Goal: Contribute content: Contribute content

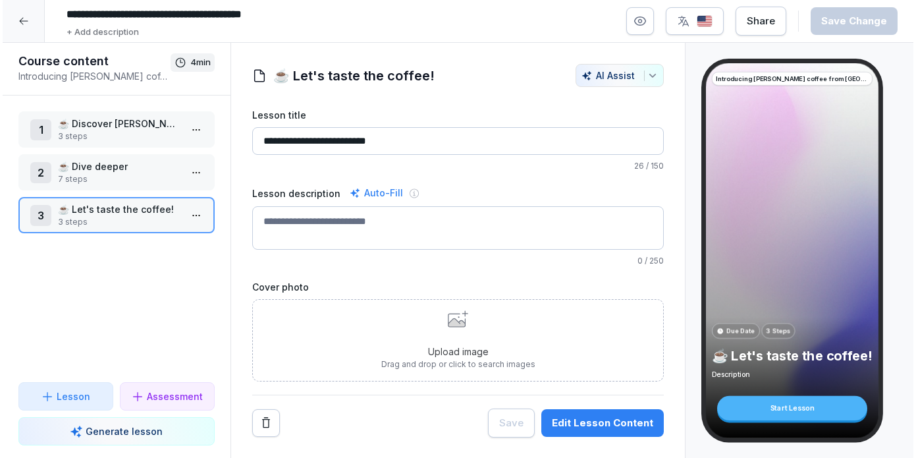
scroll to position [1, 0]
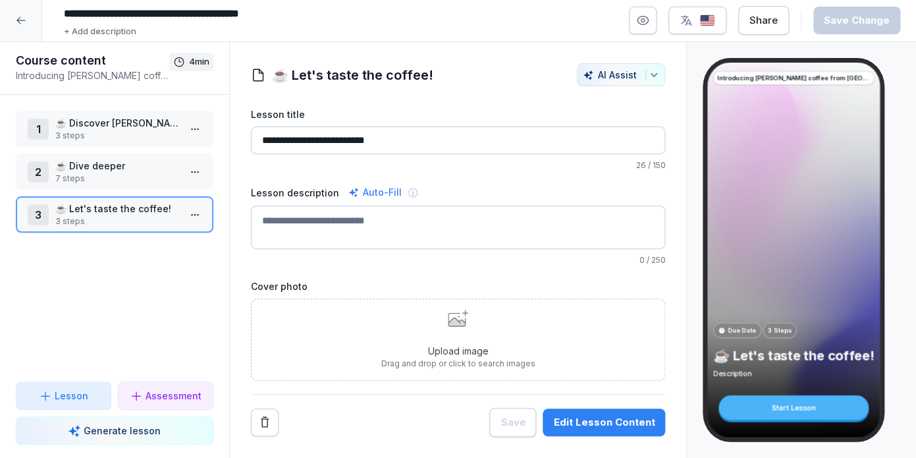
click at [123, 171] on p "☕ Dive deeper" at bounding box center [117, 166] width 124 height 14
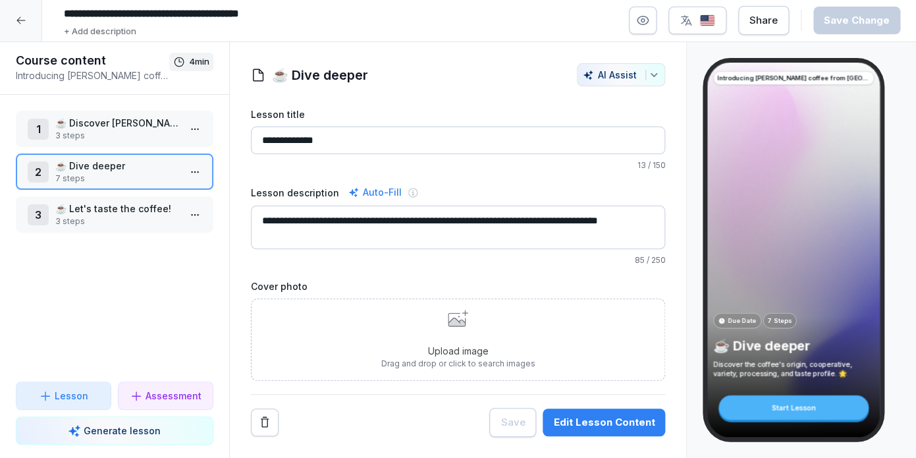
click at [593, 426] on div "Edit Lesson Content" at bounding box center [603, 422] width 101 height 14
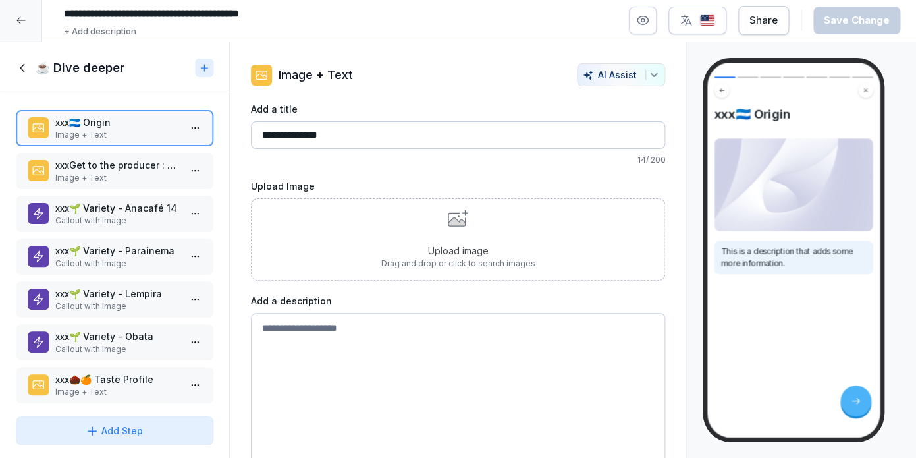
click at [454, 246] on p "Upload image" at bounding box center [458, 251] width 154 height 14
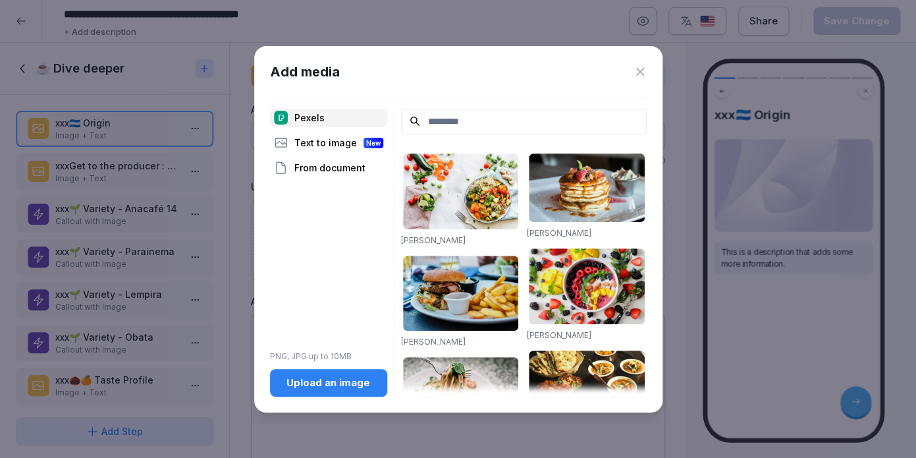
click at [329, 383] on div "Upload an image" at bounding box center [329, 382] width 96 height 14
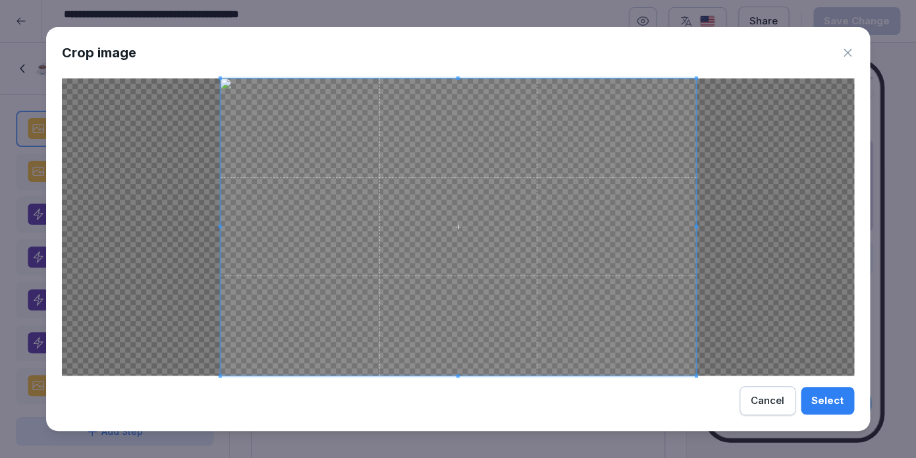
click at [222, 80] on span at bounding box center [459, 226] width 476 height 297
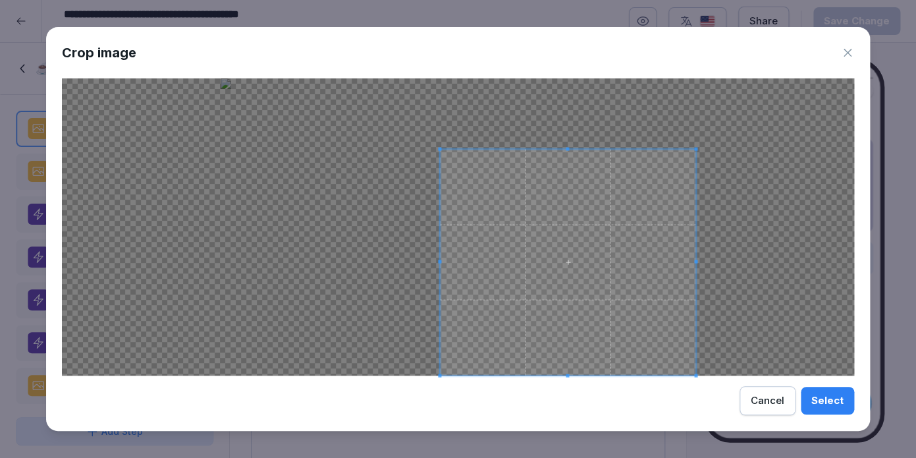
click at [439, 148] on span at bounding box center [439, 148] width 3 height 3
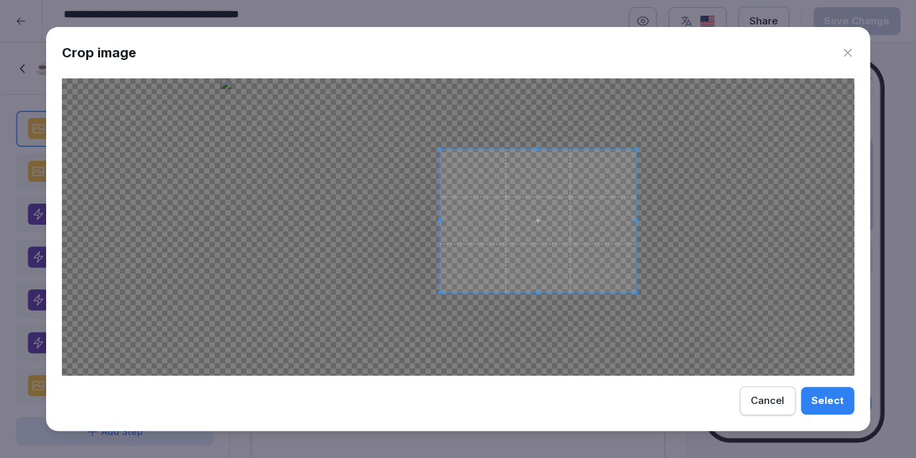
click at [635, 292] on span at bounding box center [635, 291] width 3 height 3
click at [829, 397] on div "Select" at bounding box center [827, 400] width 32 height 14
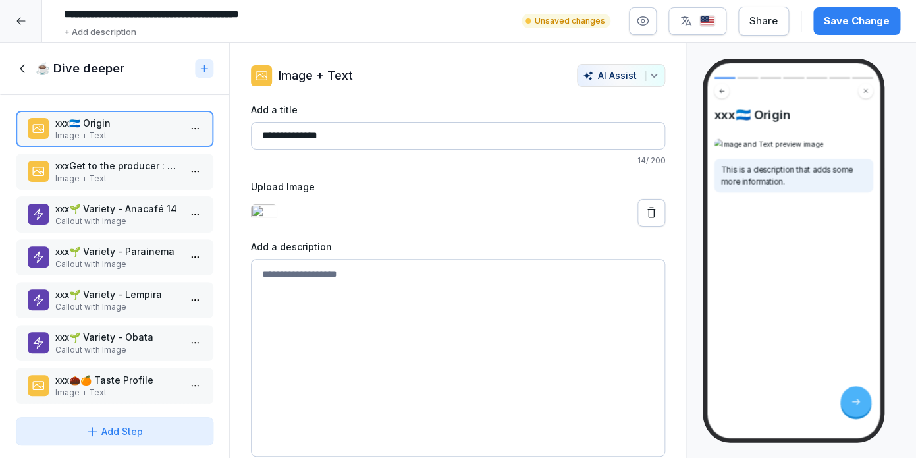
click at [840, 17] on div "Save Change" at bounding box center [857, 21] width 66 height 14
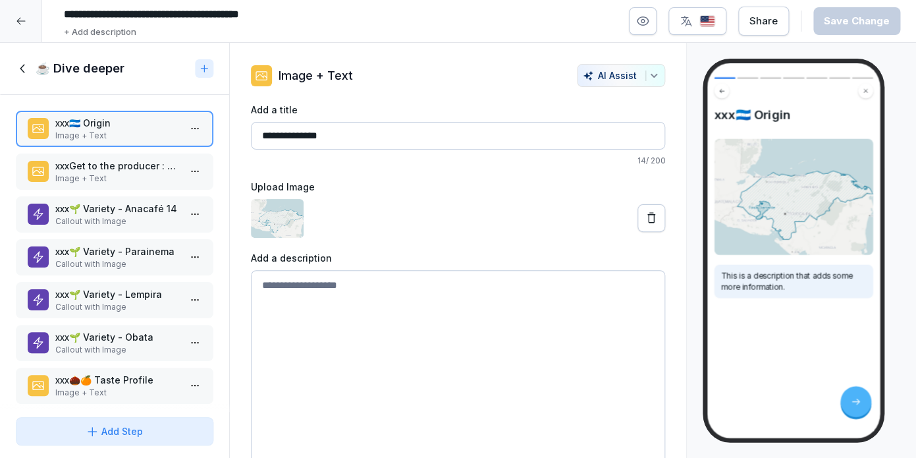
click at [117, 171] on p "xxxGet to the producer : Maíra Gomez" at bounding box center [117, 166] width 124 height 14
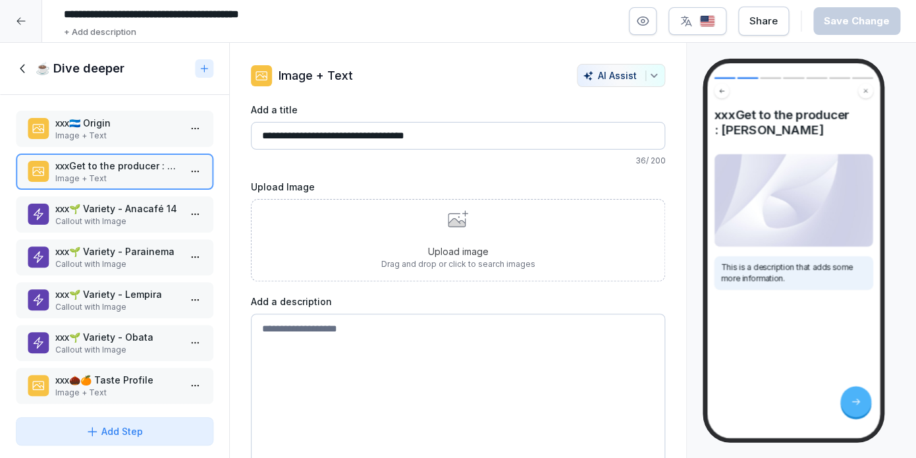
click at [331, 208] on div "Upload image Drag and drop or click to search images" at bounding box center [458, 240] width 415 height 82
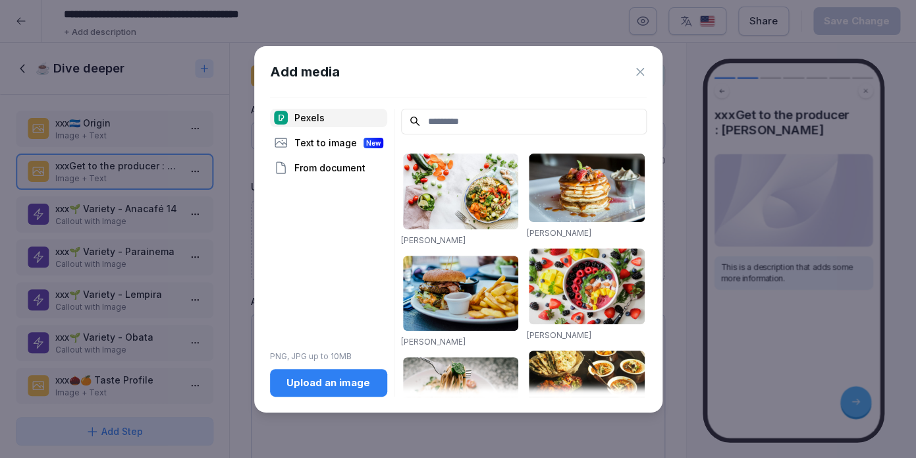
click at [292, 366] on div "Pexels Text to image New From document PNG, JPG up to 10MB Upload an image" at bounding box center [328, 253] width 117 height 288
click at [294, 379] on div "Upload an image" at bounding box center [329, 382] width 96 height 14
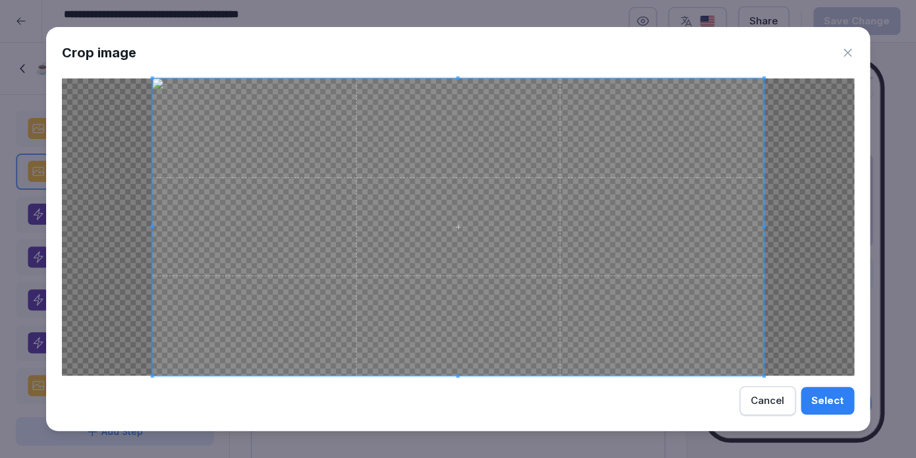
click at [508, 209] on span at bounding box center [458, 226] width 611 height 297
click at [734, 213] on span at bounding box center [456, 226] width 611 height 297
click at [740, 213] on span at bounding box center [463, 226] width 611 height 297
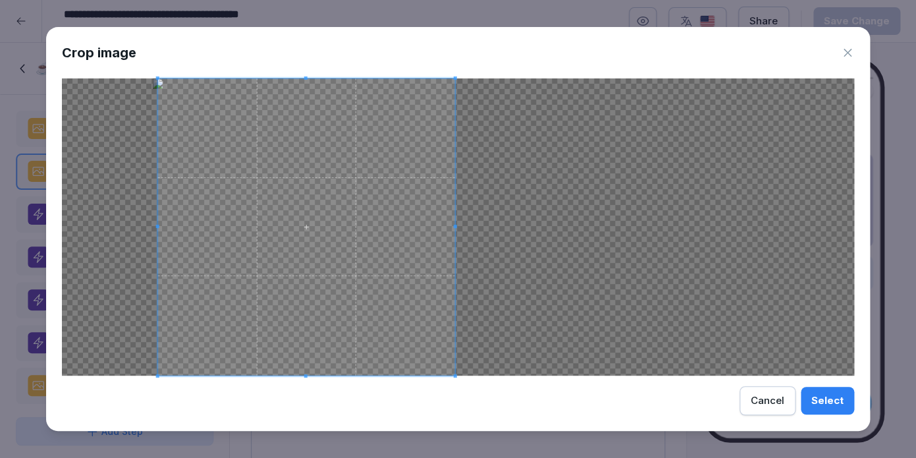
click at [456, 239] on span at bounding box center [454, 226] width 3 height 297
click at [832, 390] on button "Select" at bounding box center [827, 401] width 53 height 28
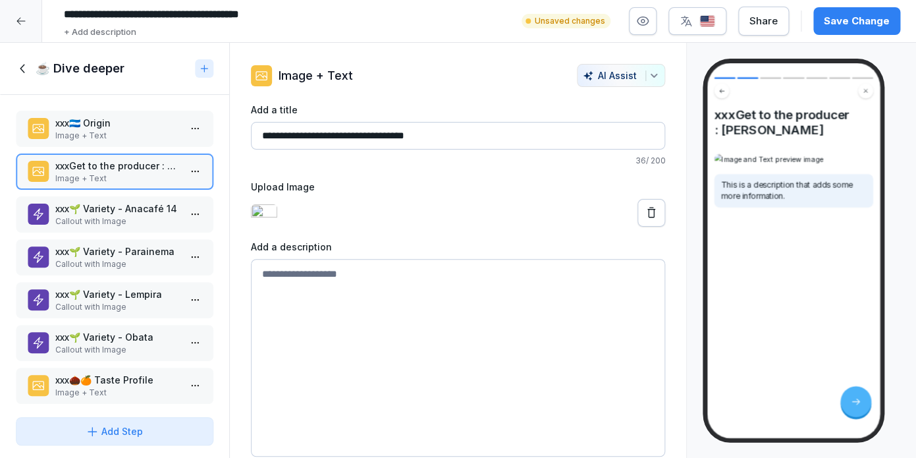
click at [851, 22] on div "Save Change" at bounding box center [857, 21] width 66 height 14
click at [408, 136] on input "**********" at bounding box center [458, 136] width 415 height 28
type input "**********"
click at [852, 24] on div "Save Change" at bounding box center [857, 21] width 66 height 14
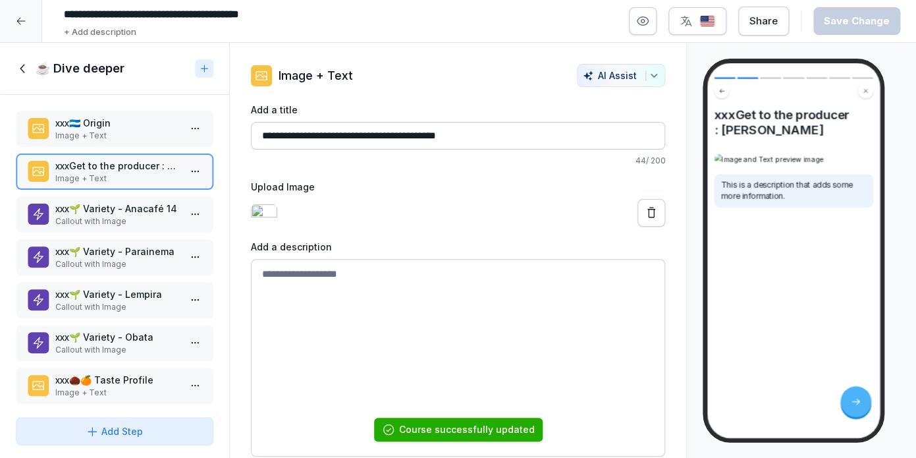
click at [118, 124] on p "xxx🇭🇳 Origin" at bounding box center [117, 123] width 124 height 14
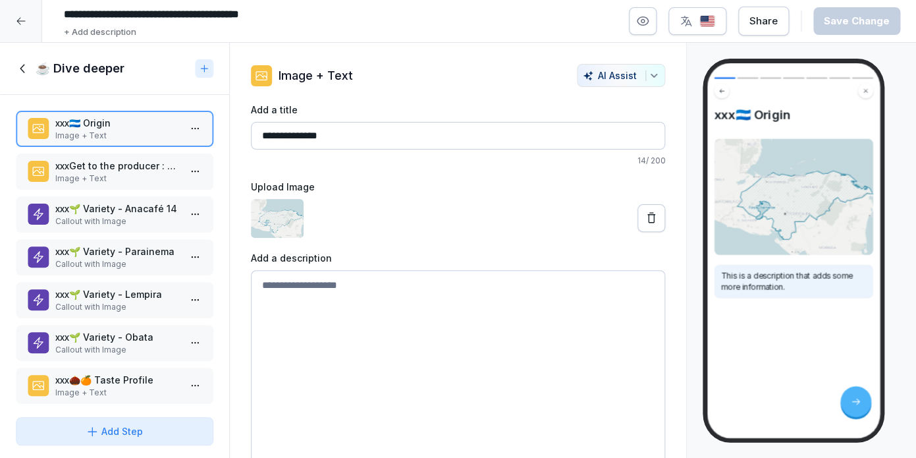
click at [22, 63] on icon at bounding box center [23, 68] width 14 height 14
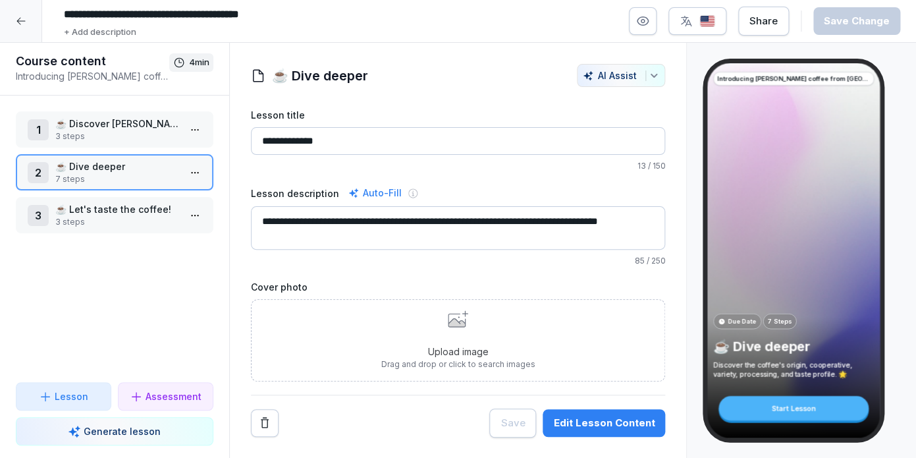
click at [74, 126] on p "☕ Discover [PERSON_NAME] Coffee Explorer Edition" at bounding box center [117, 124] width 124 height 14
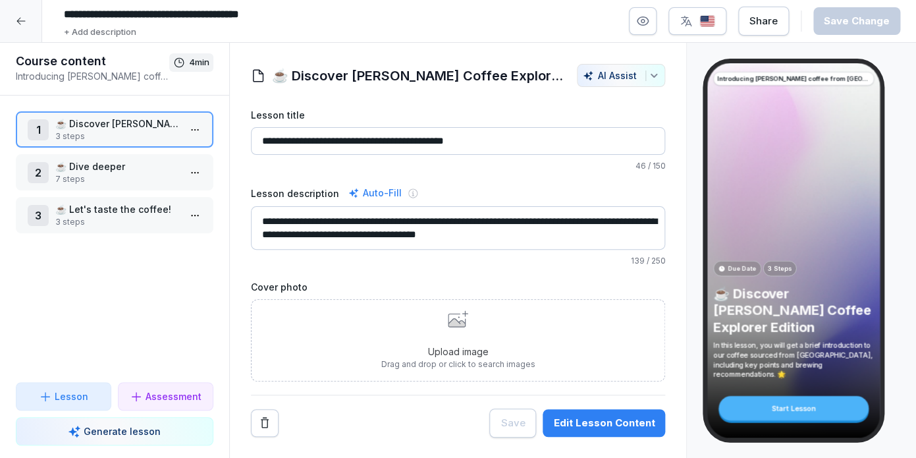
click at [605, 427] on div "Edit Lesson Content" at bounding box center [603, 423] width 101 height 14
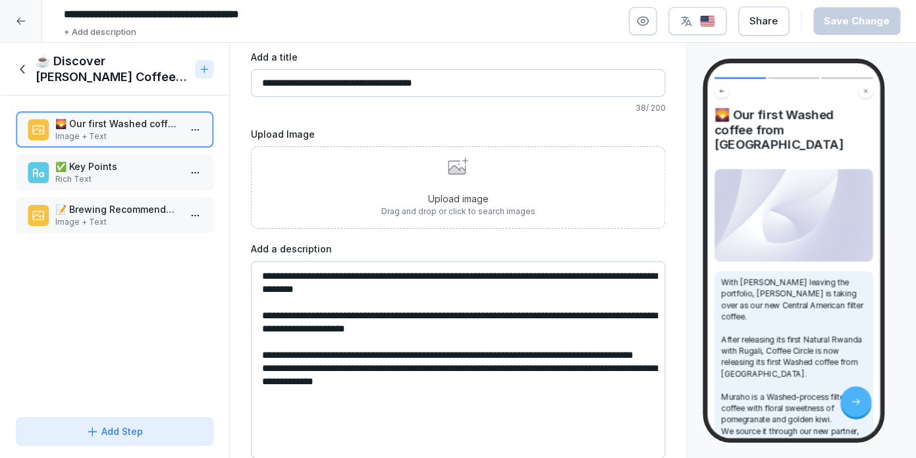
scroll to position [53, 0]
drag, startPoint x: 451, startPoint y: 398, endPoint x: 259, endPoint y: 354, distance: 196.5
click at [259, 354] on textarea "**********" at bounding box center [458, 360] width 414 height 198
click at [300, 393] on textarea "**********" at bounding box center [458, 360] width 414 height 198
click at [369, 205] on div "Upload image Drag and drop or click to search images" at bounding box center [458, 187] width 415 height 82
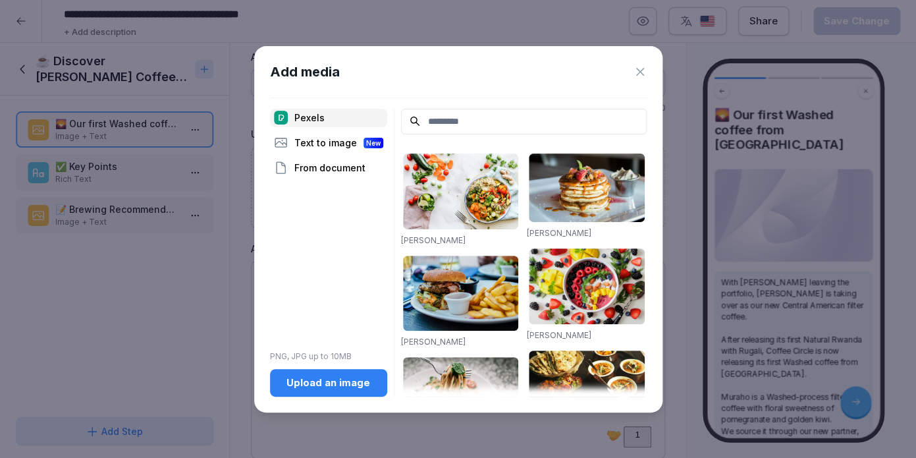
click at [302, 385] on div "Upload an image" at bounding box center [329, 382] width 96 height 14
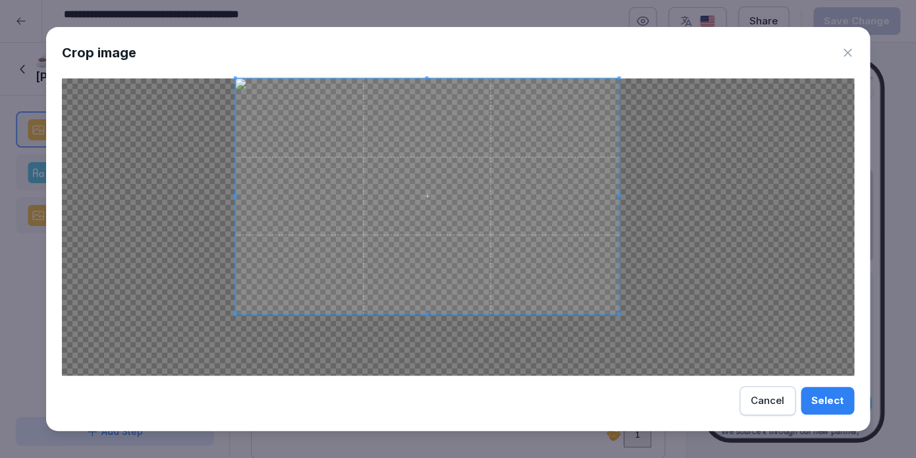
click at [619, 313] on span at bounding box center [619, 313] width 3 height 3
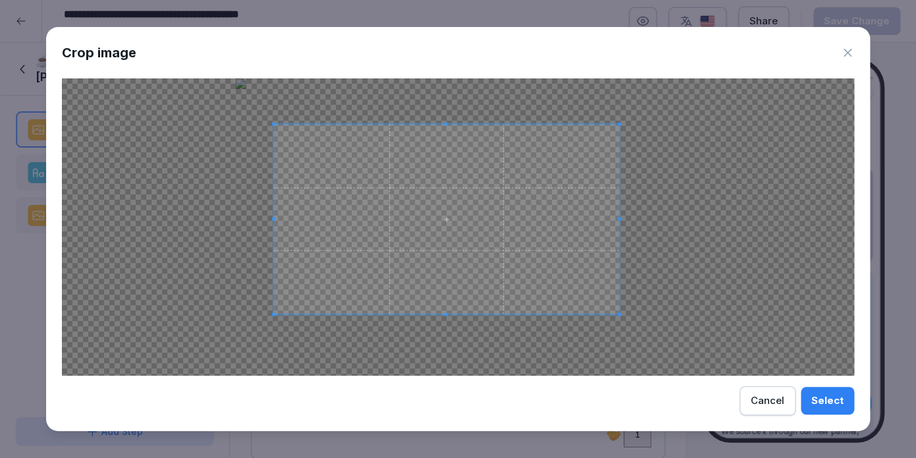
click at [274, 125] on span at bounding box center [273, 123] width 3 height 3
click at [622, 323] on span at bounding box center [619, 323] width 3 height 3
click at [827, 400] on div "Select" at bounding box center [827, 400] width 32 height 14
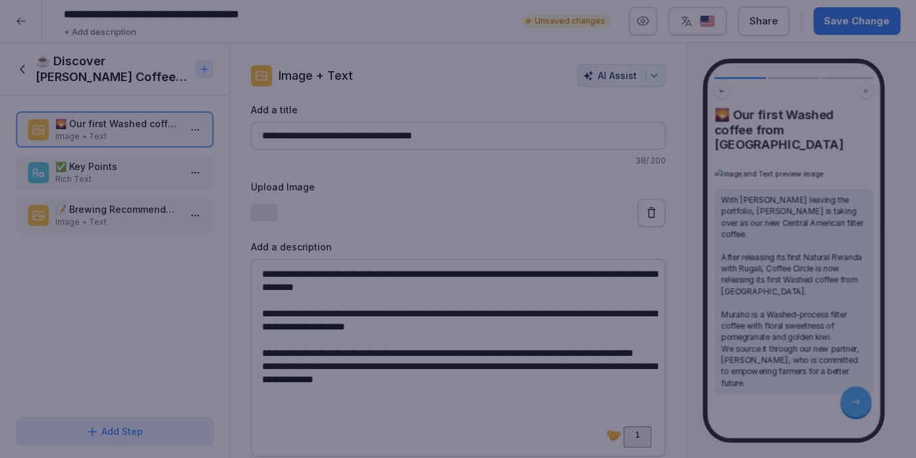
scroll to position [0, 0]
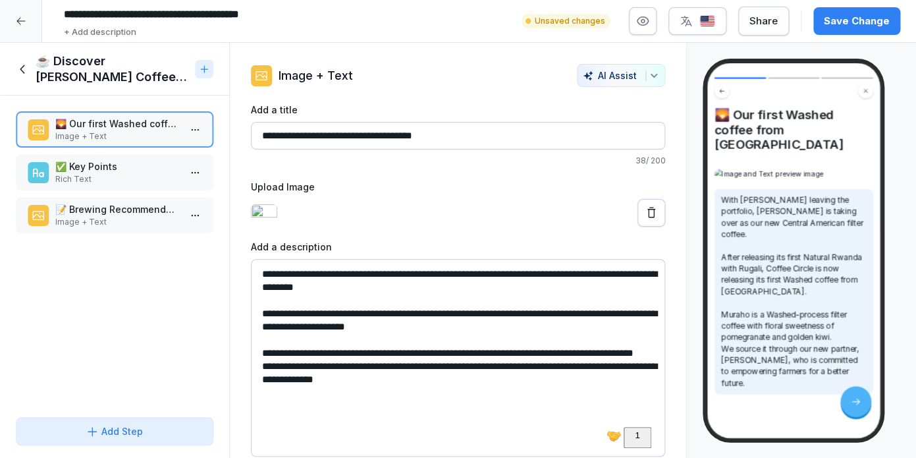
click at [857, 20] on div "Save Change" at bounding box center [857, 21] width 66 height 14
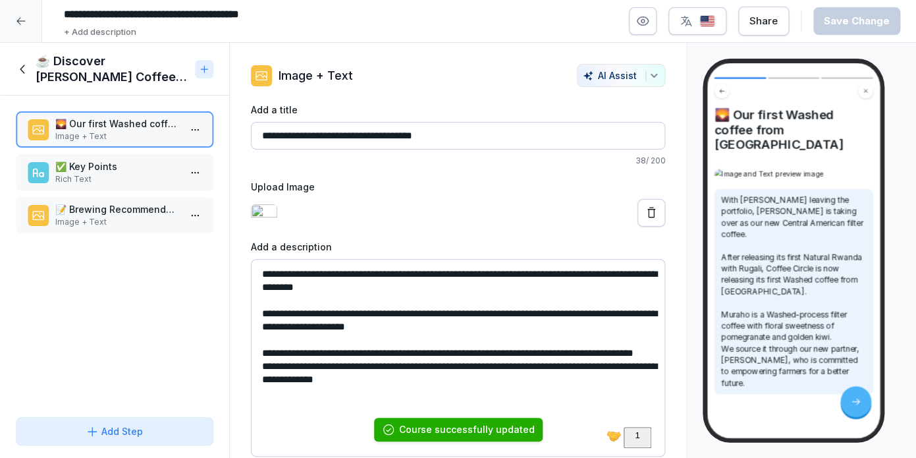
click at [261, 135] on input "**********" at bounding box center [458, 136] width 415 height 28
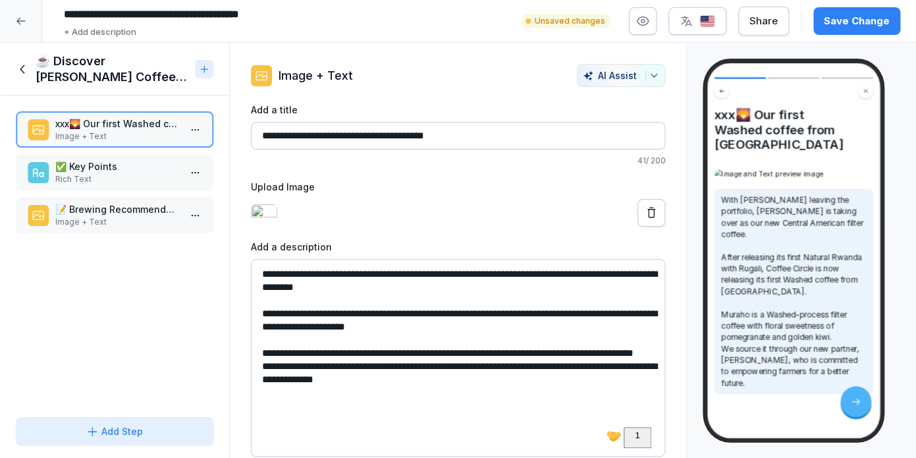
type input "**********"
click at [114, 167] on p "✅ Key Points" at bounding box center [117, 166] width 124 height 14
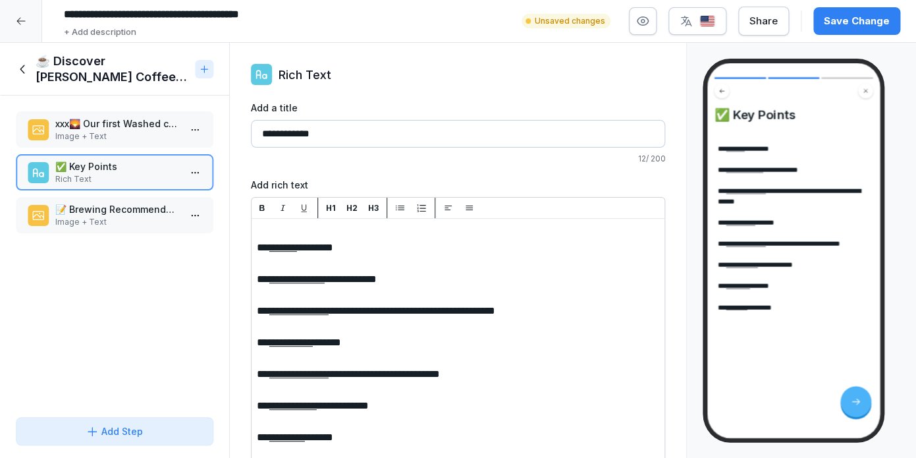
scroll to position [25, 0]
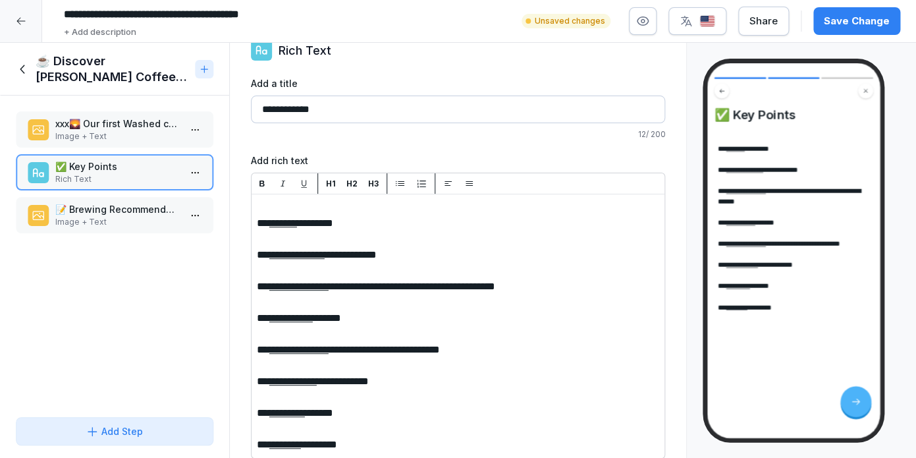
click at [137, 205] on p "📝 Brewing Recommendation" at bounding box center [117, 209] width 124 height 14
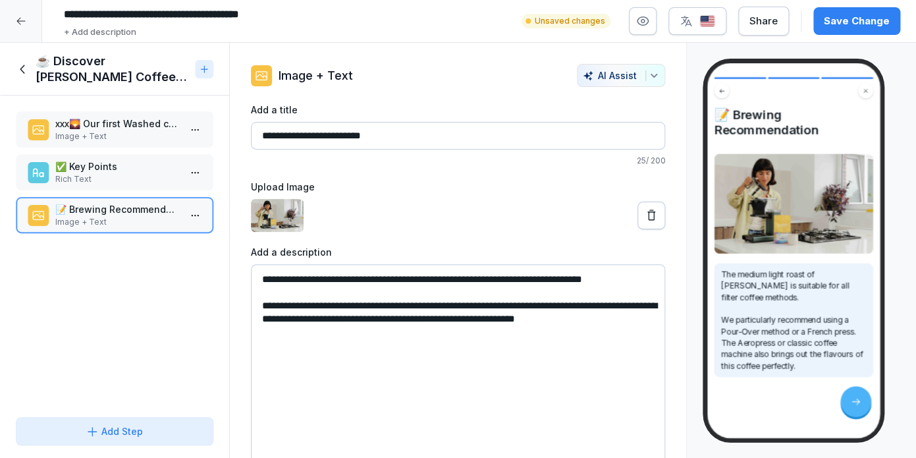
click at [148, 178] on p "Rich Text" at bounding box center [117, 179] width 124 height 12
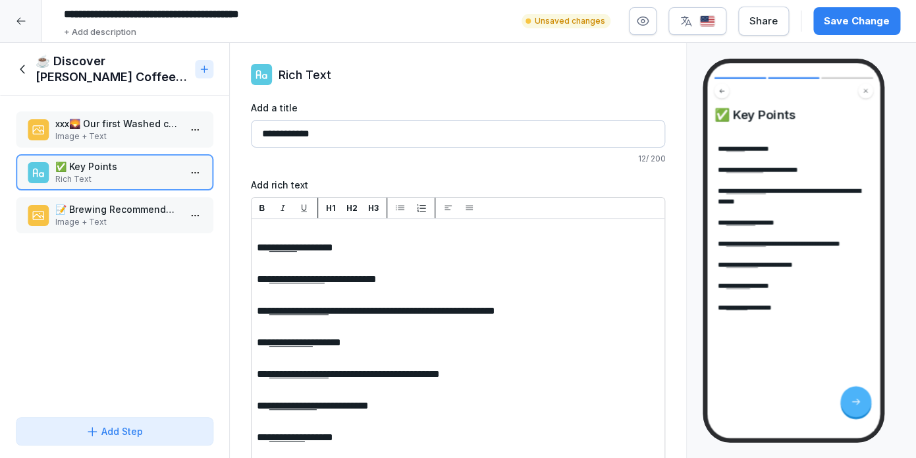
click at [148, 224] on p "Image + Text" at bounding box center [117, 222] width 124 height 12
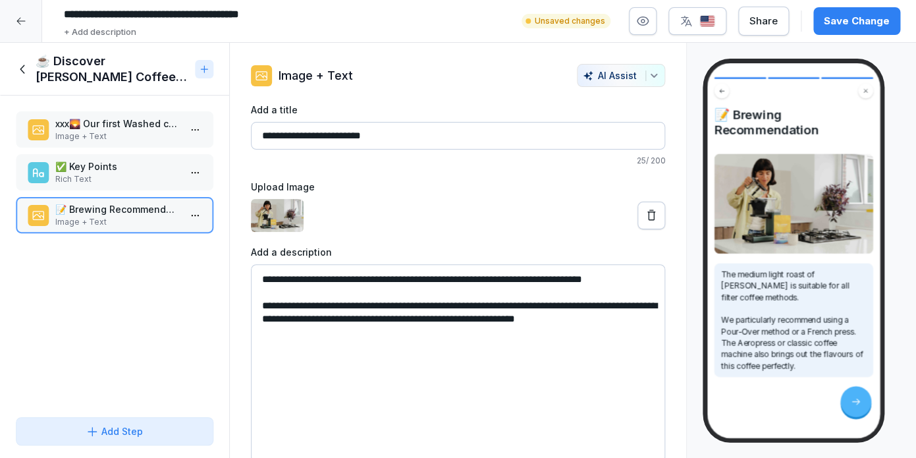
click at [655, 215] on icon at bounding box center [651, 215] width 13 height 13
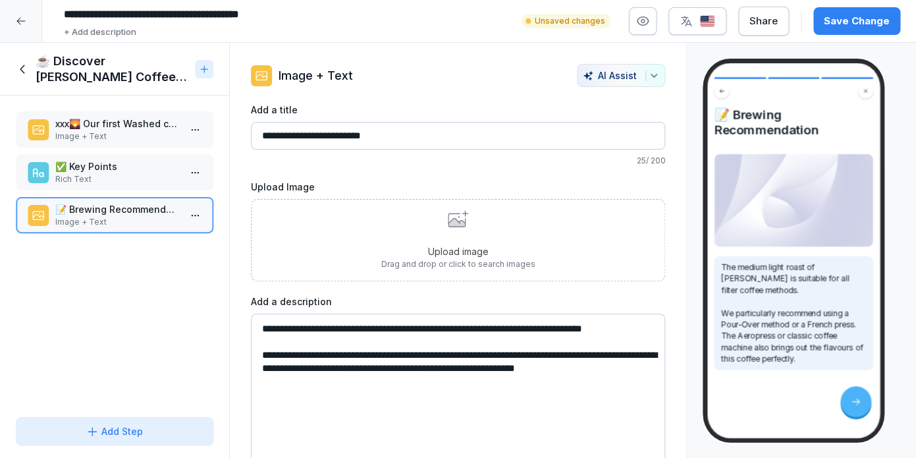
click at [421, 222] on div "Upload image Drag and drop or click to search images" at bounding box center [458, 240] width 154 height 60
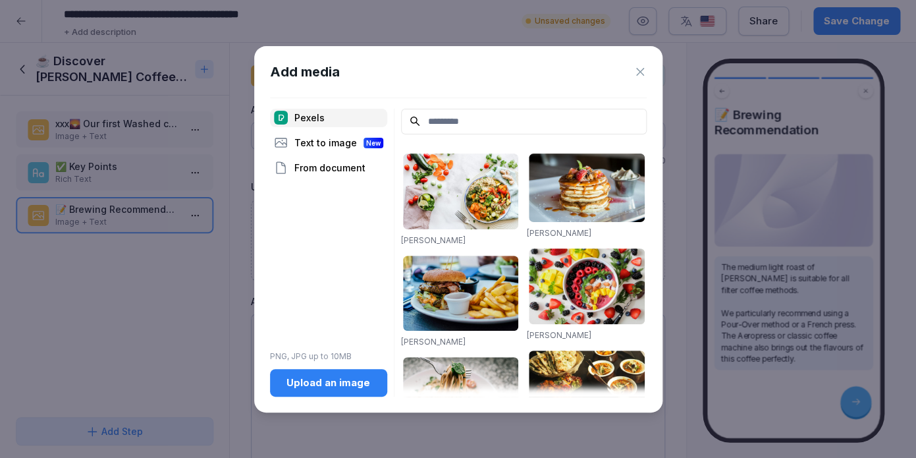
click at [291, 377] on div "Upload an image" at bounding box center [329, 382] width 96 height 14
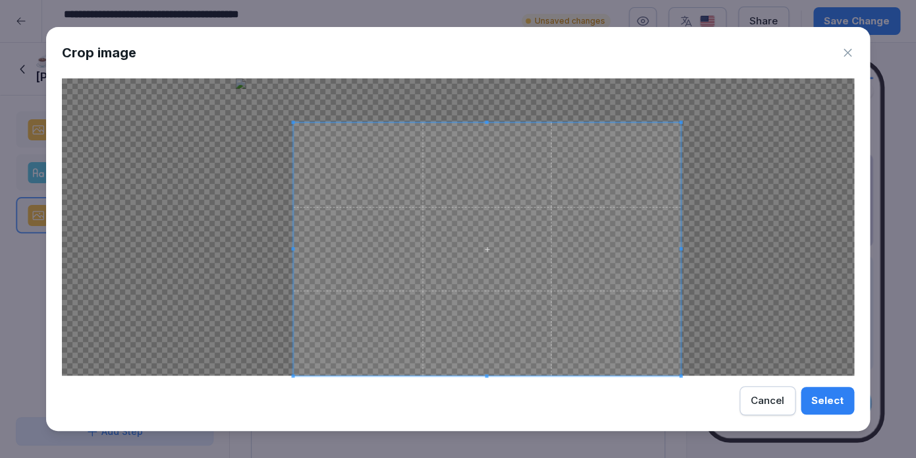
click at [294, 121] on span at bounding box center [292, 122] width 3 height 3
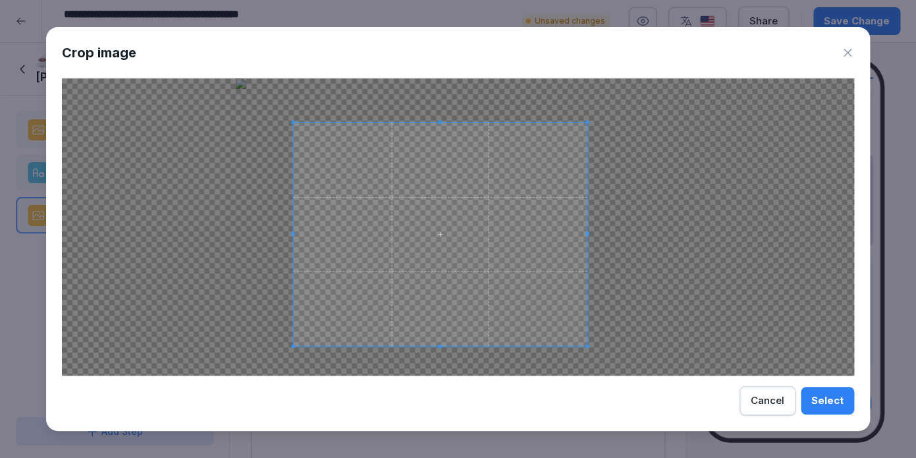
click at [587, 345] on span at bounding box center [586, 345] width 3 height 3
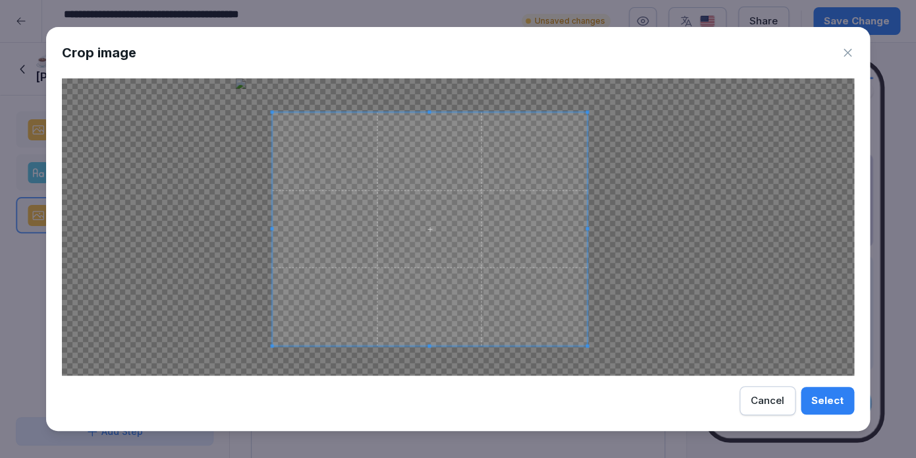
click at [272, 112] on span at bounding box center [271, 111] width 3 height 3
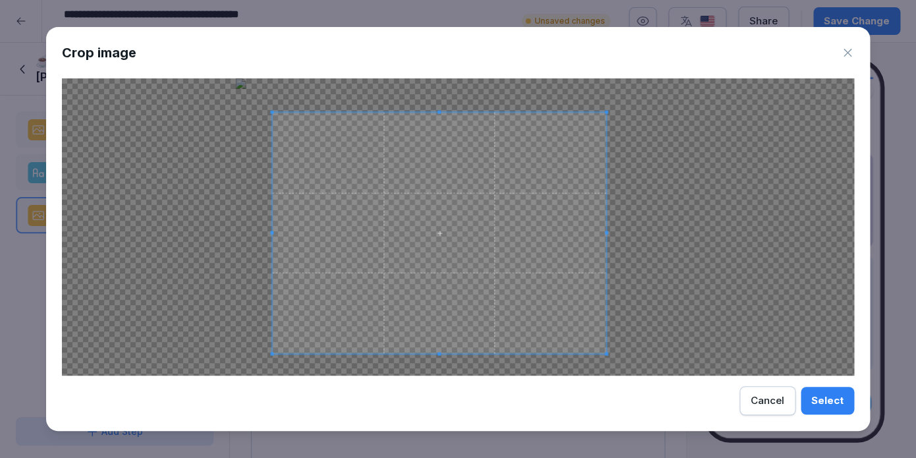
click at [605, 353] on span at bounding box center [606, 353] width 3 height 3
click at [840, 398] on div "Select" at bounding box center [827, 400] width 32 height 14
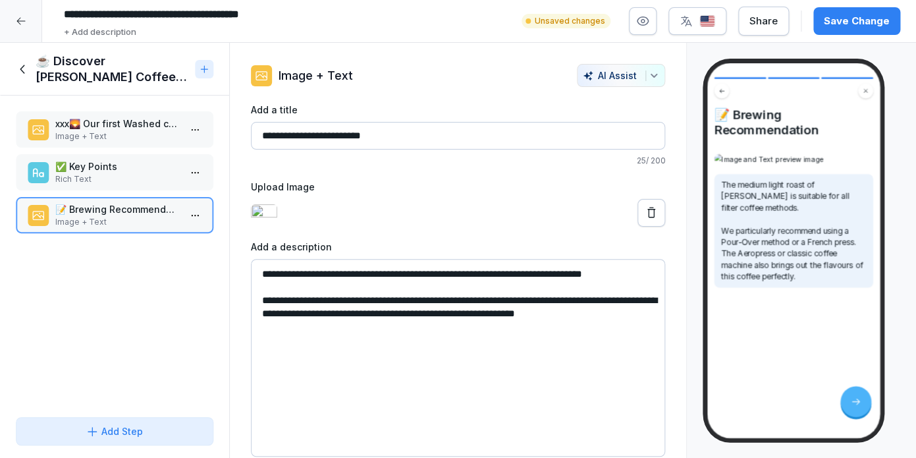
click at [866, 18] on div "Save Change" at bounding box center [857, 21] width 66 height 14
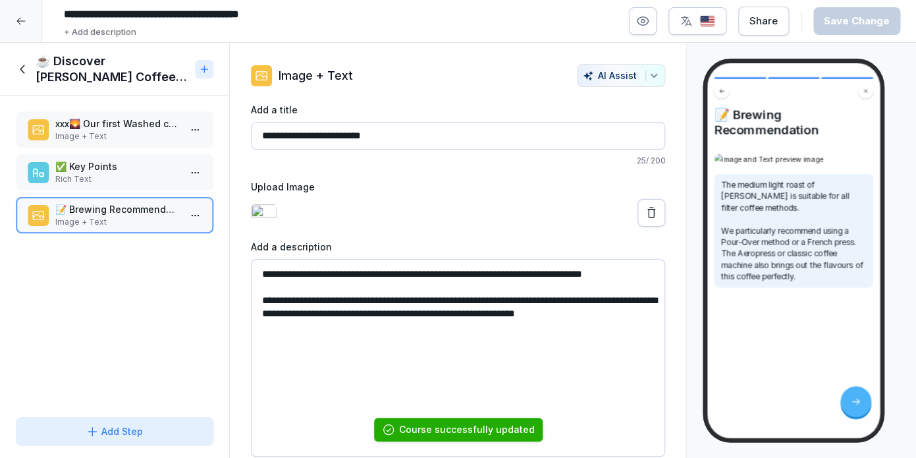
click at [140, 127] on p "xxx🌄 Our first Washed coffee from [GEOGRAPHIC_DATA]" at bounding box center [117, 124] width 124 height 14
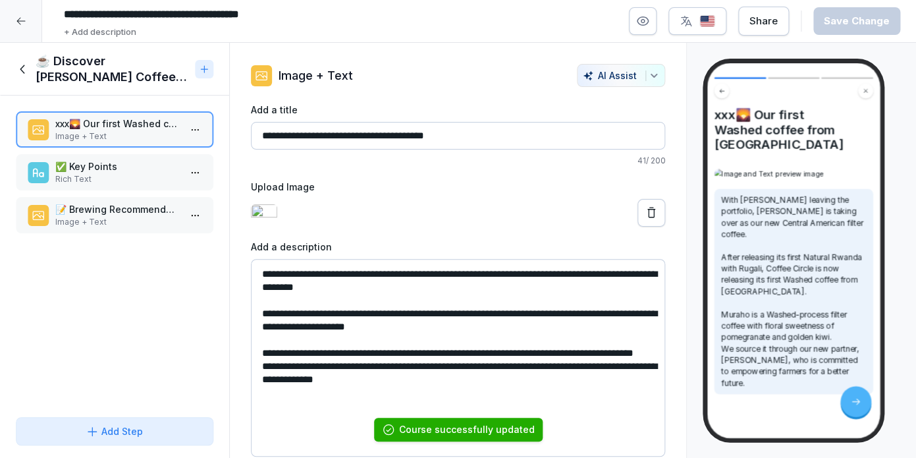
click at [122, 213] on p "📝 Brewing Recommendation" at bounding box center [117, 209] width 124 height 14
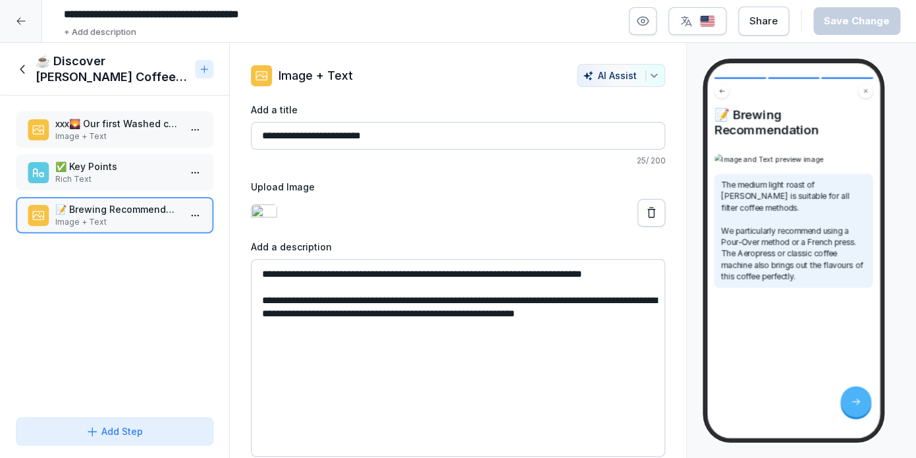
click at [29, 64] on icon at bounding box center [23, 69] width 14 height 14
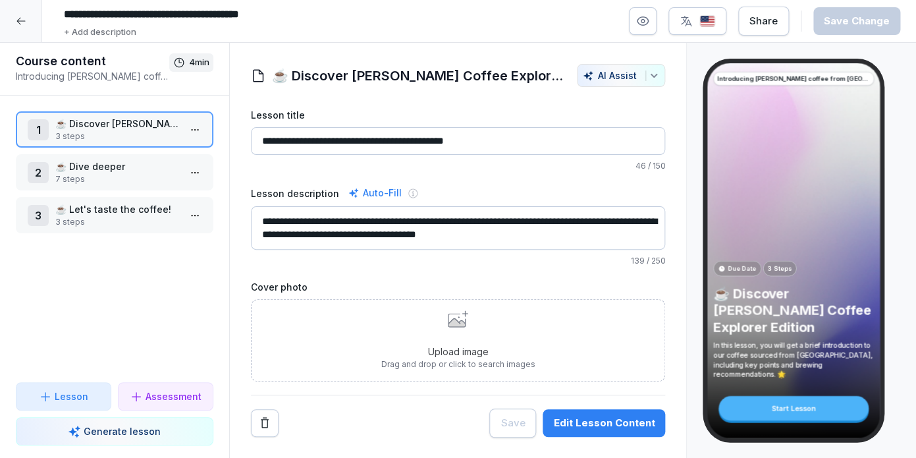
click at [90, 212] on p "☕️ Let's taste the coffee!" at bounding box center [117, 209] width 124 height 14
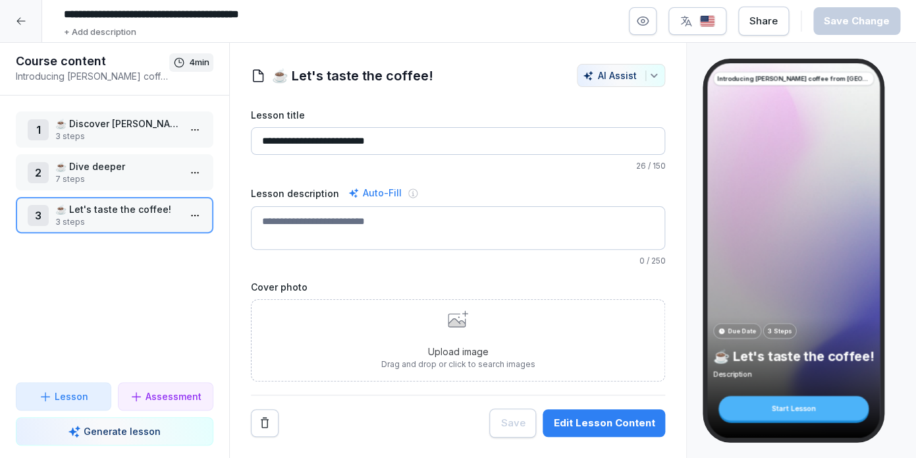
click at [439, 346] on p "Upload image" at bounding box center [458, 351] width 154 height 14
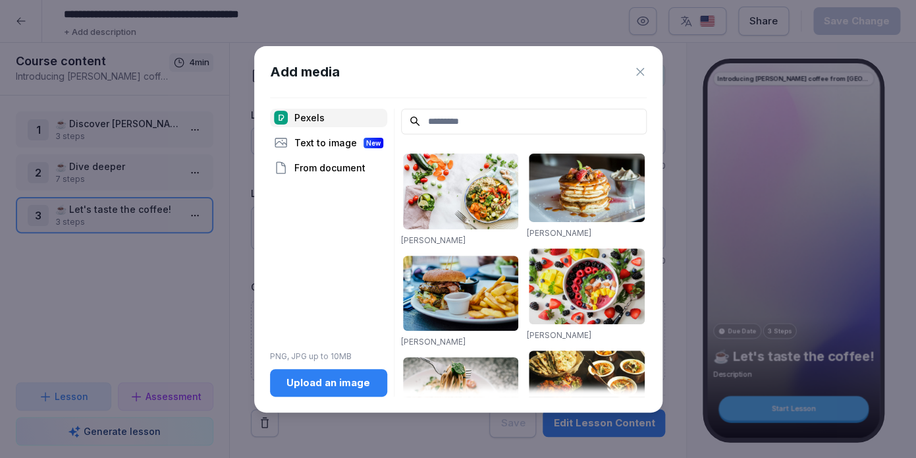
click at [340, 383] on div "Upload an image" at bounding box center [329, 382] width 96 height 14
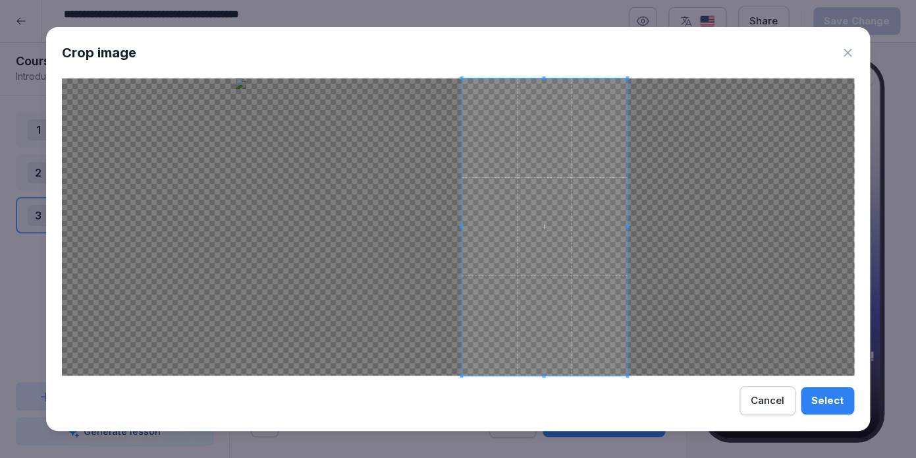
click at [561, 164] on span at bounding box center [544, 226] width 165 height 297
click at [822, 400] on div "Select" at bounding box center [827, 400] width 32 height 14
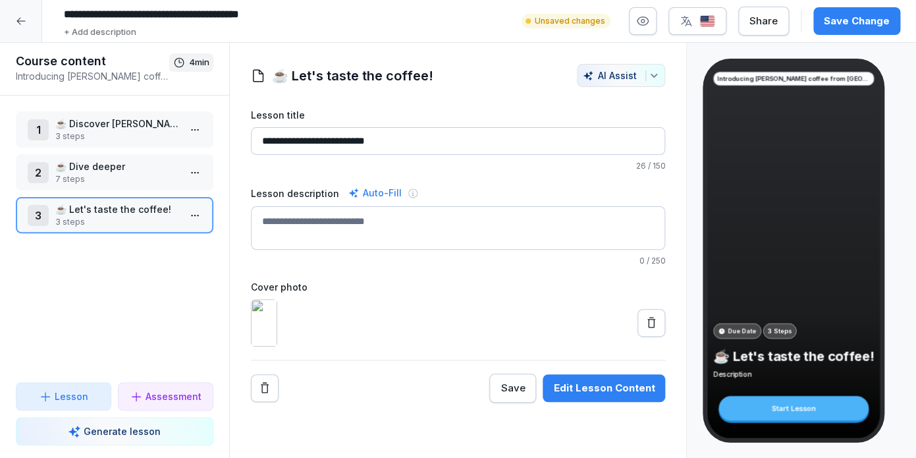
click at [656, 337] on button at bounding box center [652, 323] width 28 height 28
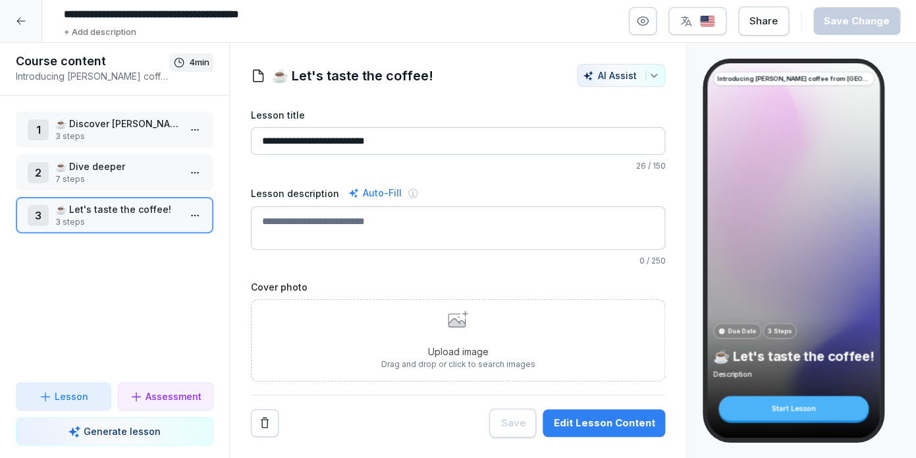
click at [315, 336] on div "Upload image Drag and drop or click to search images" at bounding box center [458, 340] width 415 height 82
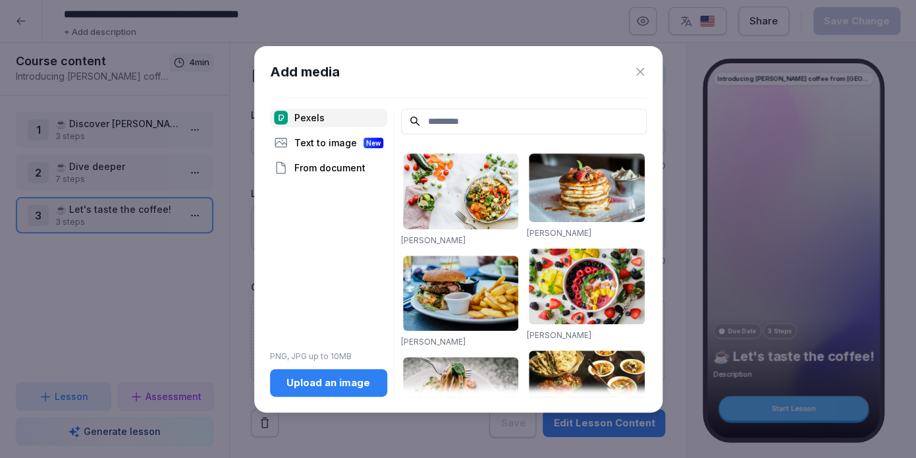
click at [313, 394] on button "Upload an image" at bounding box center [328, 383] width 117 height 28
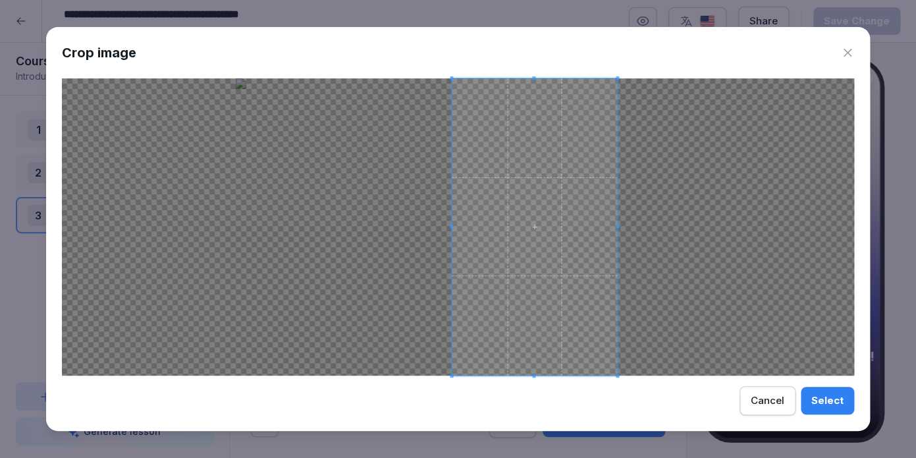
click at [593, 242] on span at bounding box center [534, 226] width 165 height 297
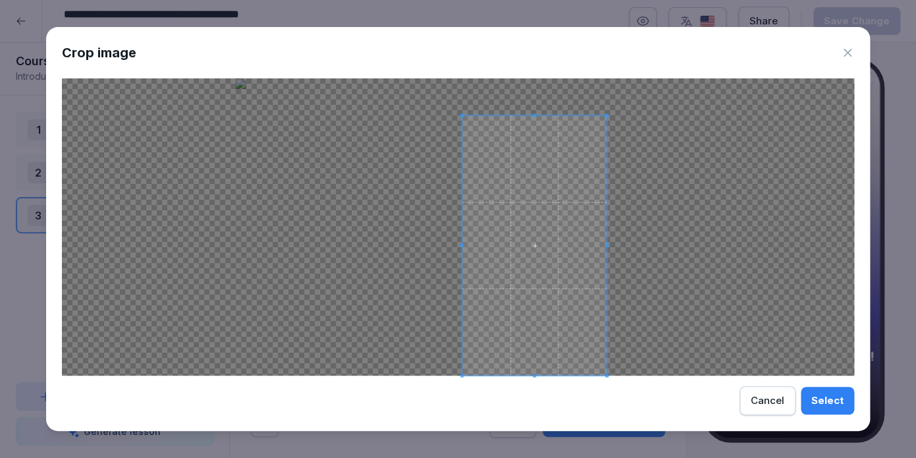
click at [532, 115] on div at bounding box center [534, 245] width 144 height 260
click at [523, 188] on span at bounding box center [535, 245] width 144 height 260
click at [823, 396] on div "Select" at bounding box center [827, 400] width 32 height 14
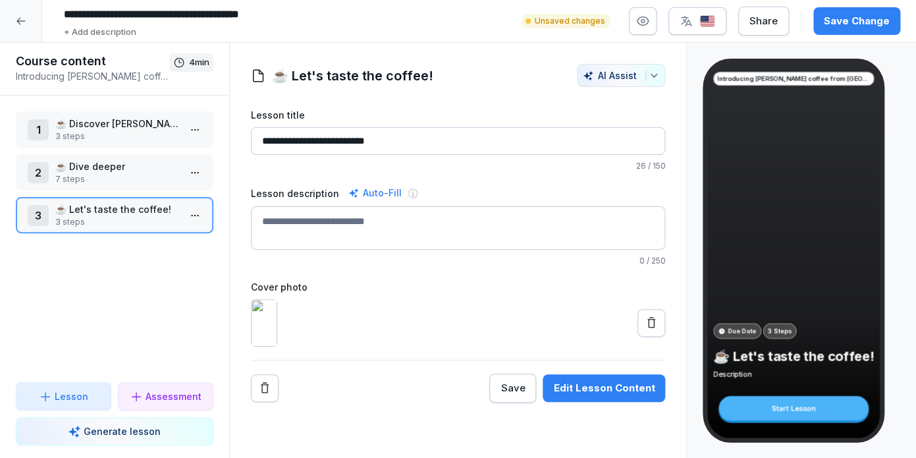
click at [886, 20] on div "Save Change" at bounding box center [857, 21] width 66 height 14
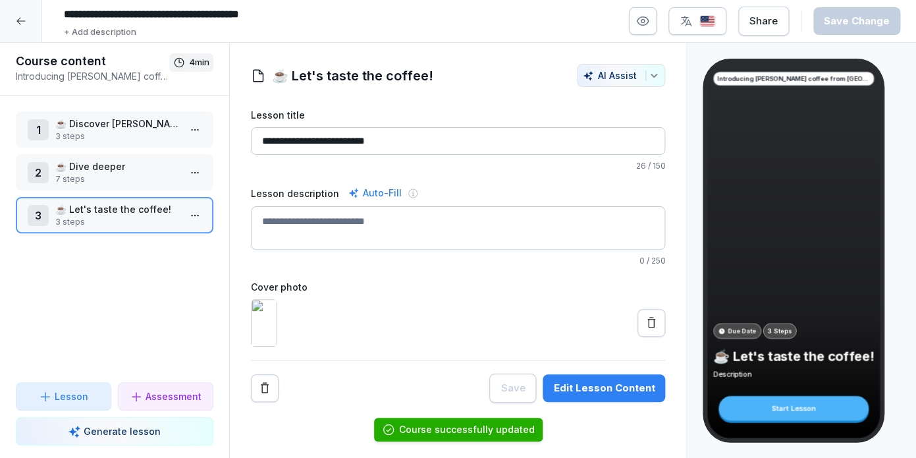
click at [620, 395] on div "Edit Lesson Content" at bounding box center [603, 388] width 101 height 14
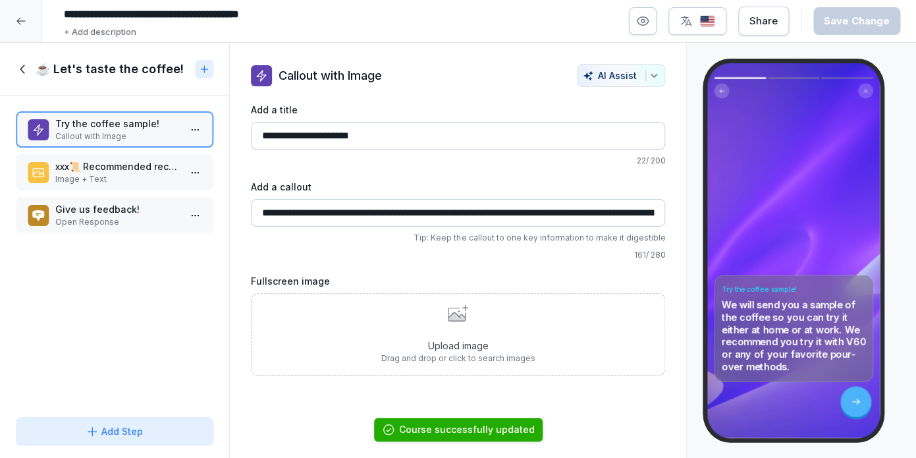
click at [142, 164] on p "xxx📜 Recommended recipe" at bounding box center [117, 166] width 124 height 14
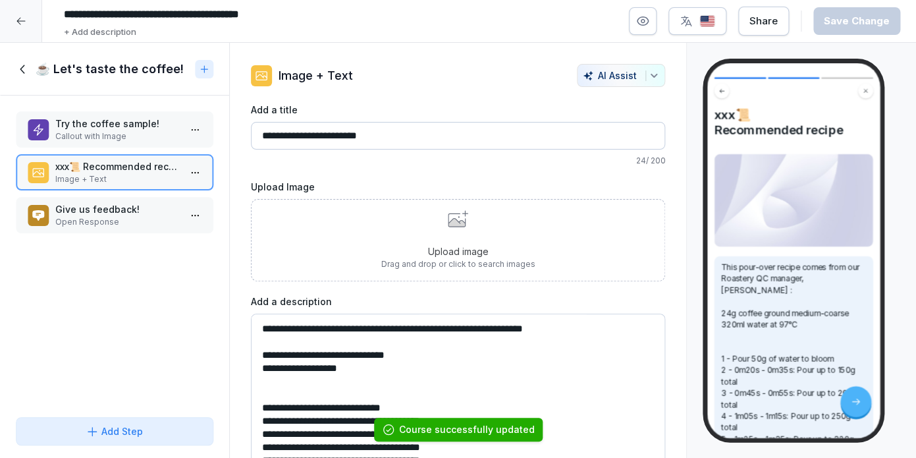
click at [131, 130] on p "Try the coffee sample!" at bounding box center [117, 124] width 124 height 14
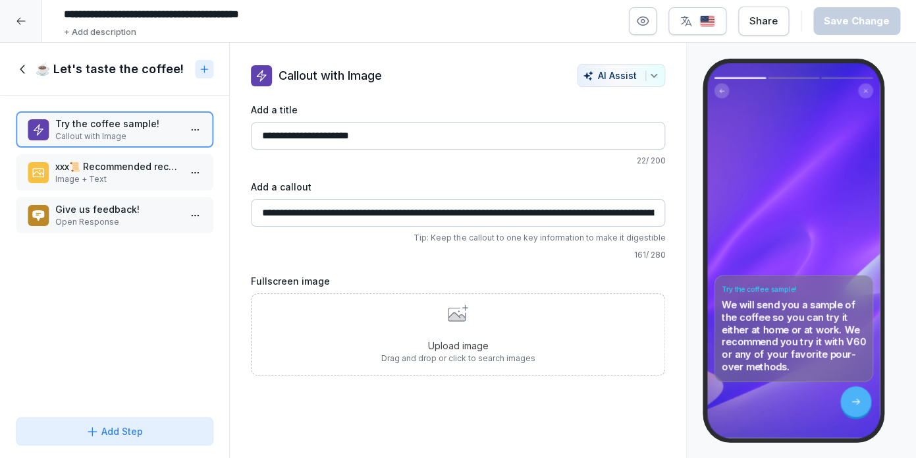
click at [466, 344] on p "Upload image" at bounding box center [458, 346] width 154 height 14
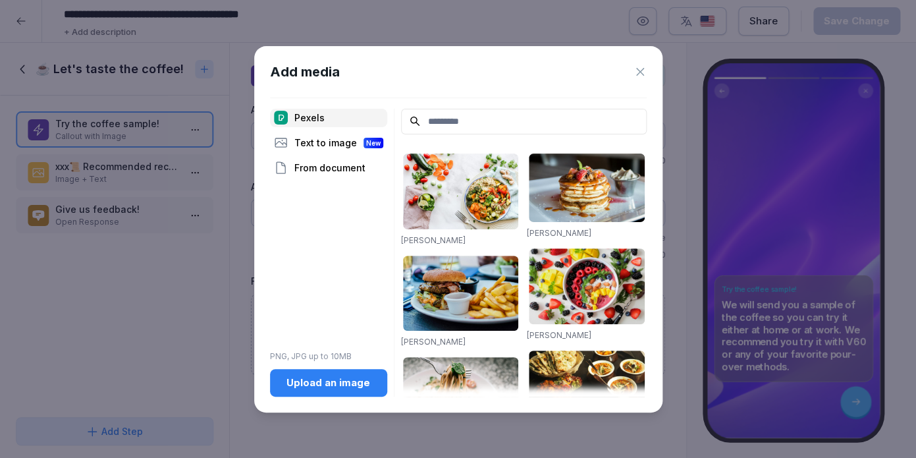
click at [329, 380] on div "Upload an image" at bounding box center [329, 382] width 96 height 14
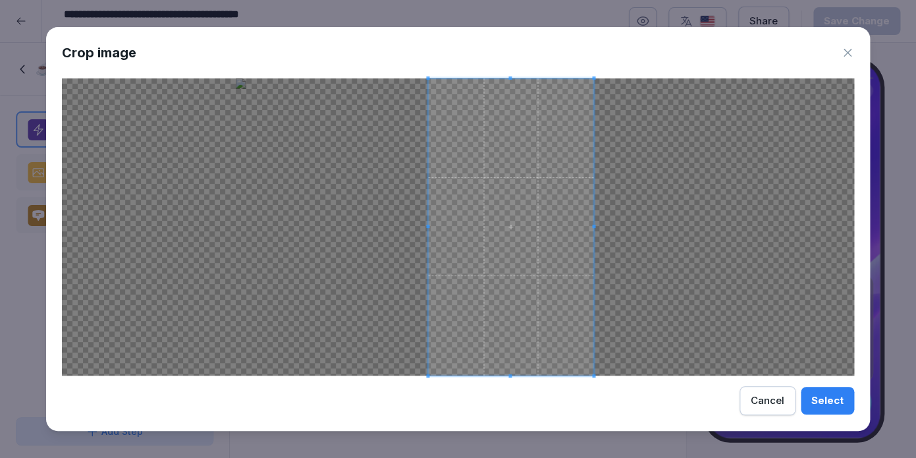
click at [530, 211] on span at bounding box center [510, 226] width 165 height 297
click at [821, 404] on div "Select" at bounding box center [827, 400] width 32 height 14
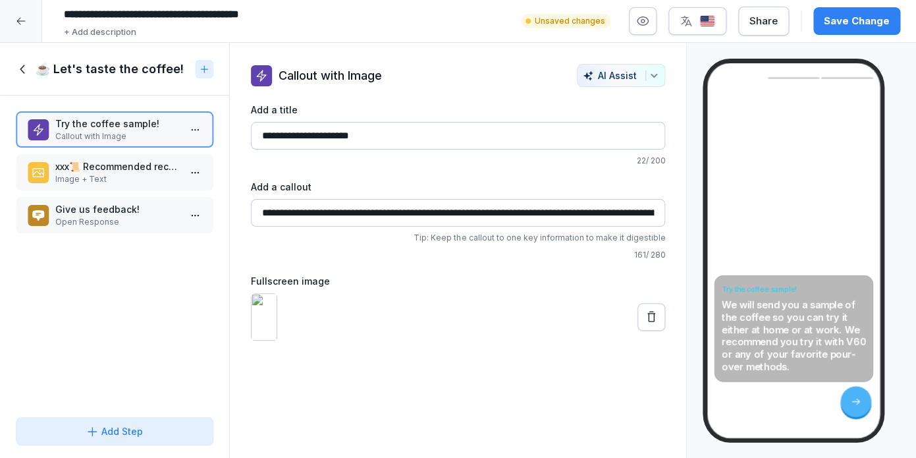
click at [869, 18] on div "Save Change" at bounding box center [857, 21] width 66 height 14
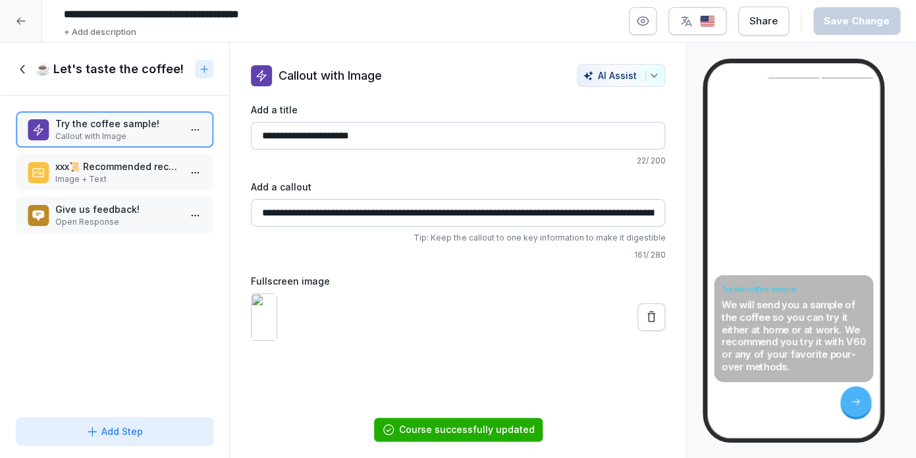
click at [139, 179] on p "Image + Text" at bounding box center [117, 179] width 124 height 12
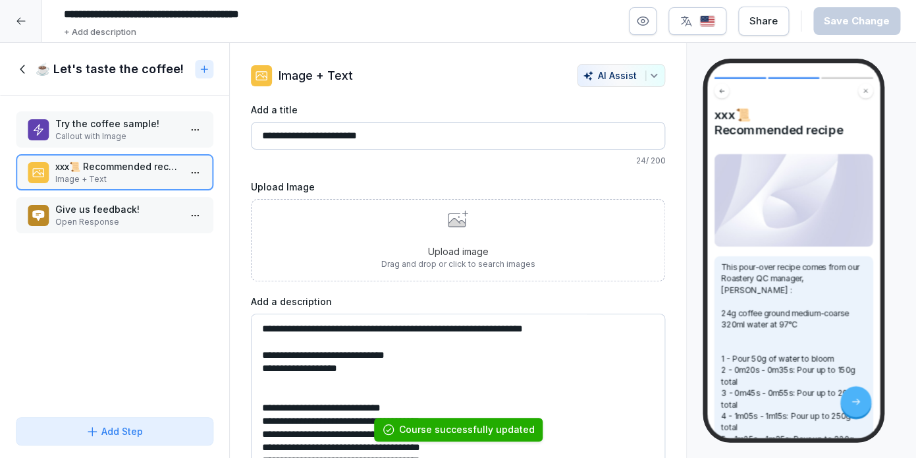
click at [402, 247] on p "Upload image" at bounding box center [458, 251] width 154 height 14
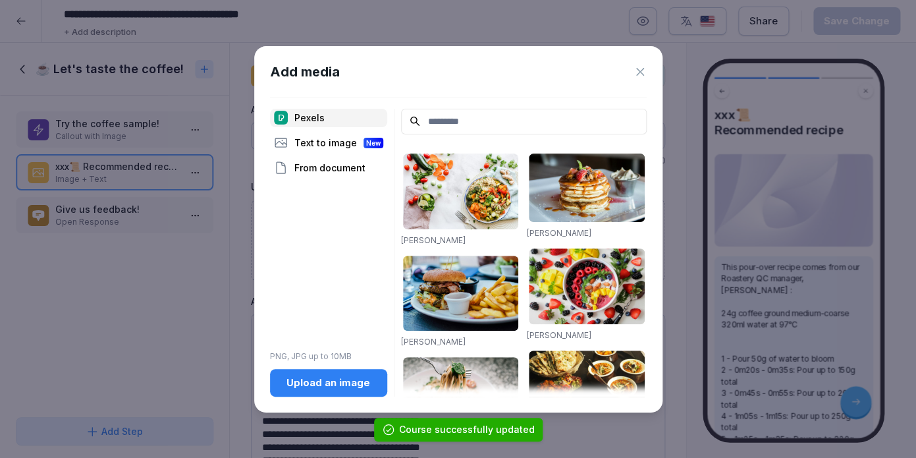
click at [315, 371] on button "Upload an image" at bounding box center [328, 383] width 117 height 28
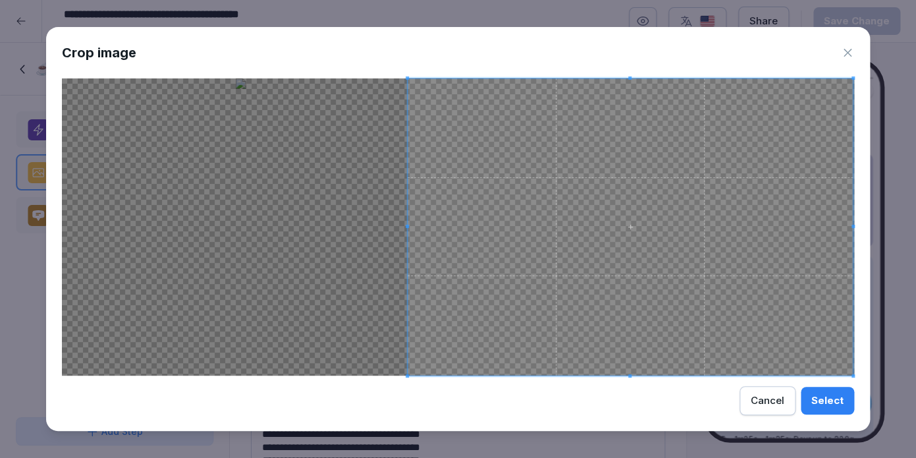
click at [521, 171] on span at bounding box center [630, 226] width 445 height 297
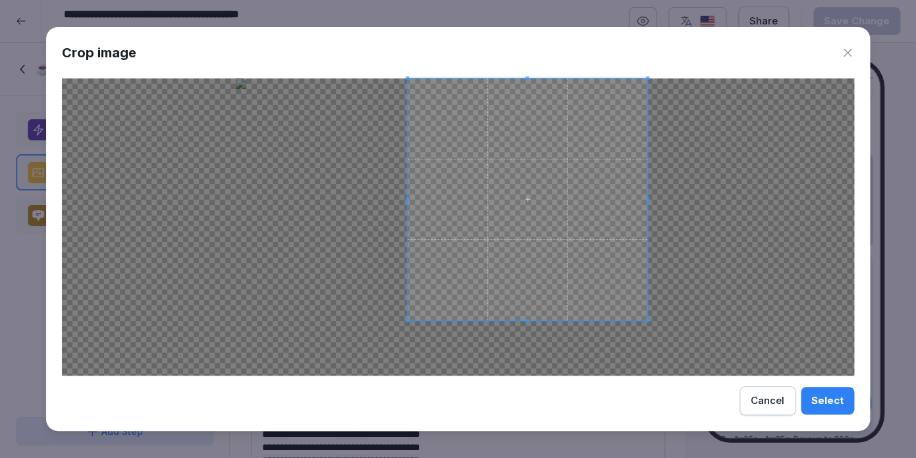
click at [647, 321] on span at bounding box center [647, 320] width 3 height 3
click at [523, 63] on div "Crop image Select Cancel" at bounding box center [458, 229] width 824 height 404
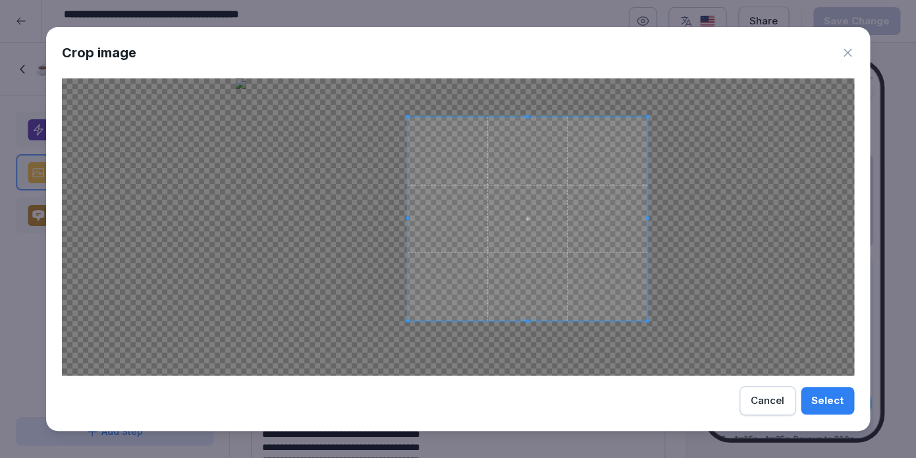
click at [525, 117] on div at bounding box center [528, 219] width 240 height 204
click at [833, 402] on div "Select" at bounding box center [827, 400] width 32 height 14
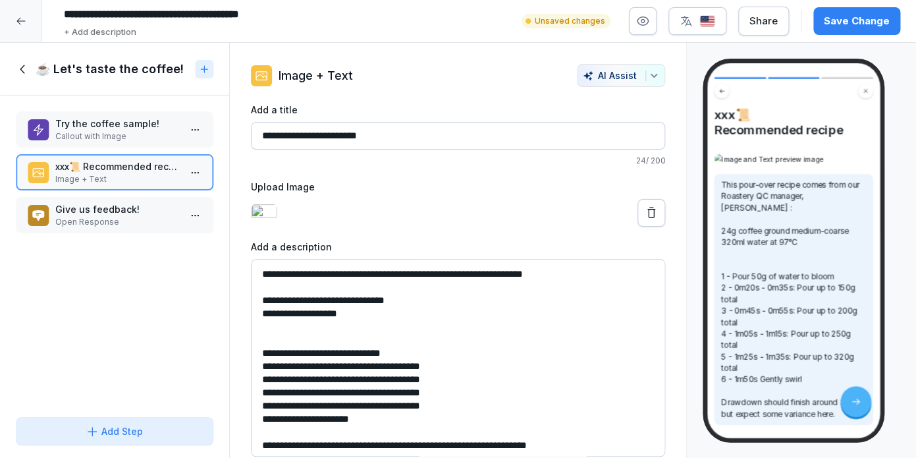
click at [855, 30] on button "Save Change" at bounding box center [856, 21] width 87 height 28
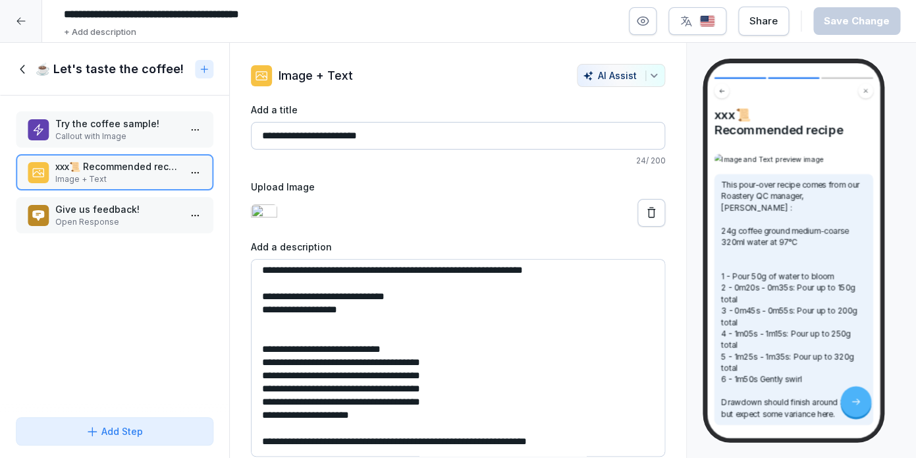
scroll to position [4, 0]
drag, startPoint x: 395, startPoint y: 312, endPoint x: 474, endPoint y: 313, distance: 79.0
click at [474, 313] on textarea "**********" at bounding box center [458, 358] width 414 height 198
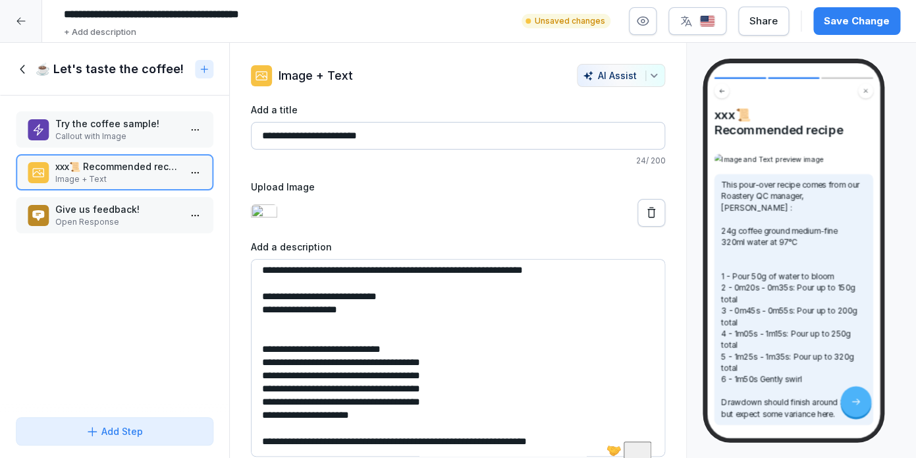
type textarea "**********"
click at [844, 22] on div "Save Change" at bounding box center [857, 21] width 66 height 14
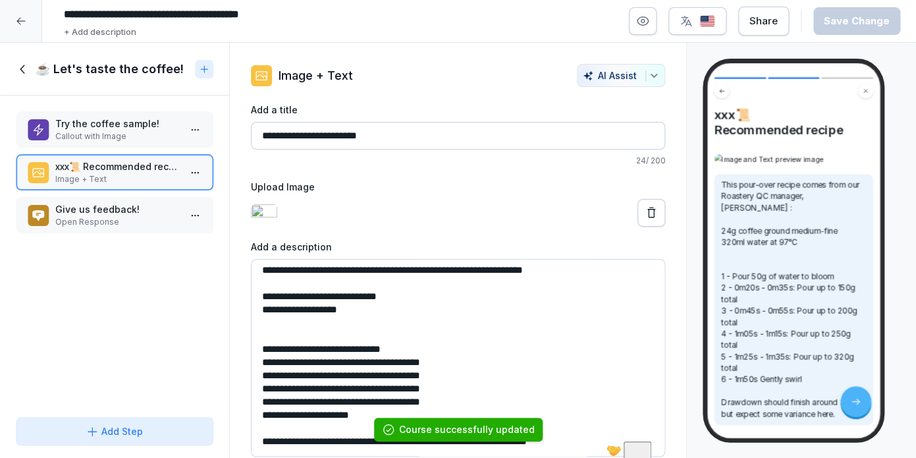
click at [17, 27] on div at bounding box center [21, 21] width 42 height 42
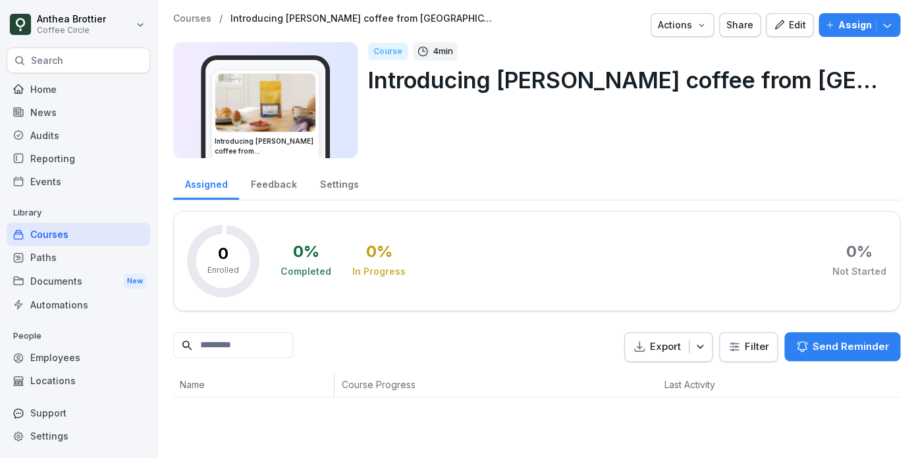
click at [269, 103] on img at bounding box center [265, 103] width 100 height 58
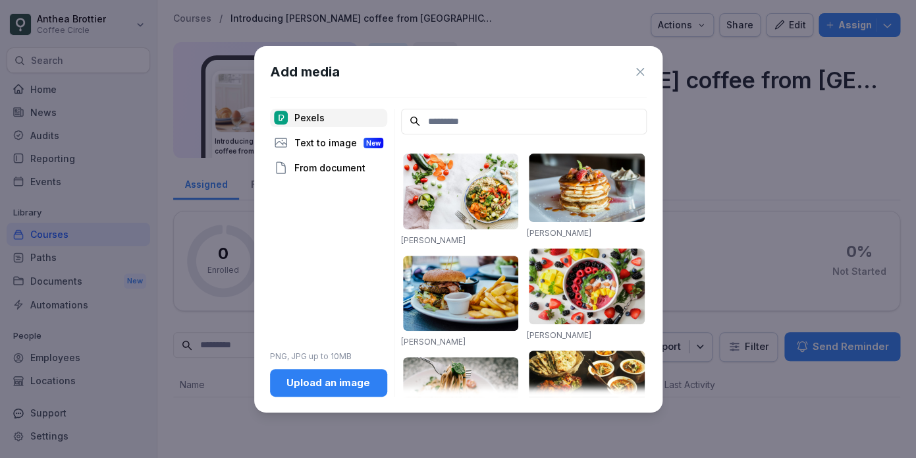
click at [327, 388] on div "Upload an image" at bounding box center [329, 382] width 96 height 14
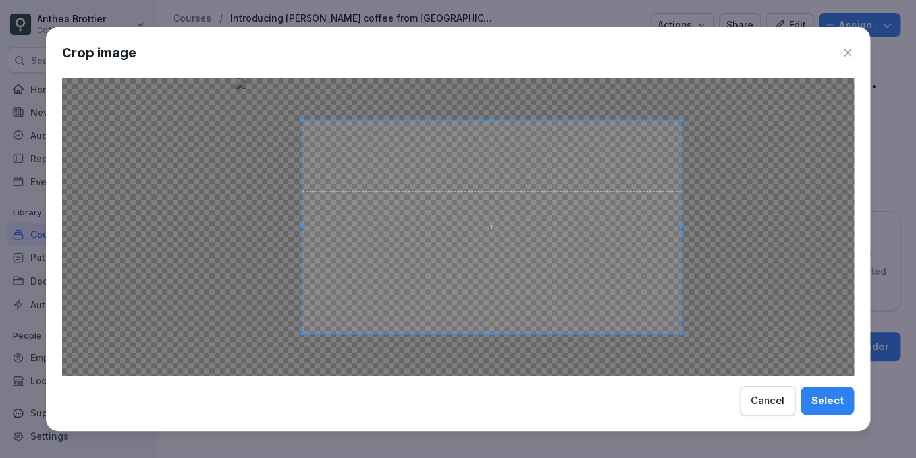
click at [302, 141] on span at bounding box center [301, 226] width 3 height 213
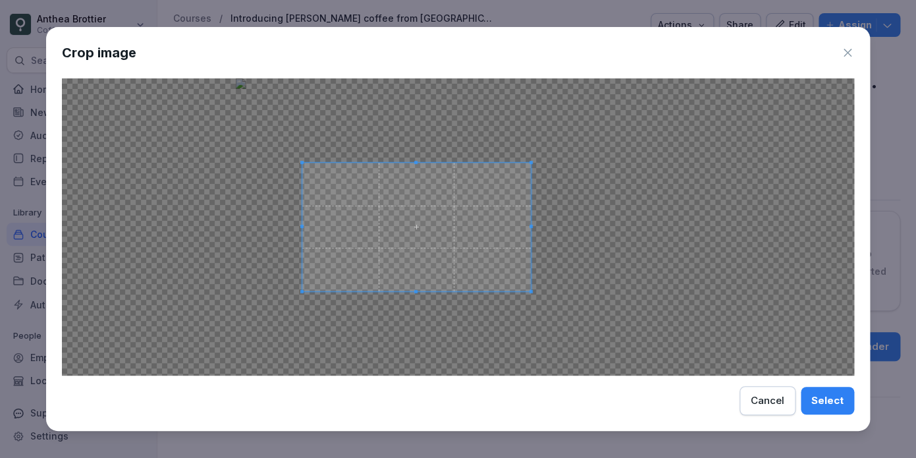
click at [531, 236] on span at bounding box center [531, 227] width 3 height 128
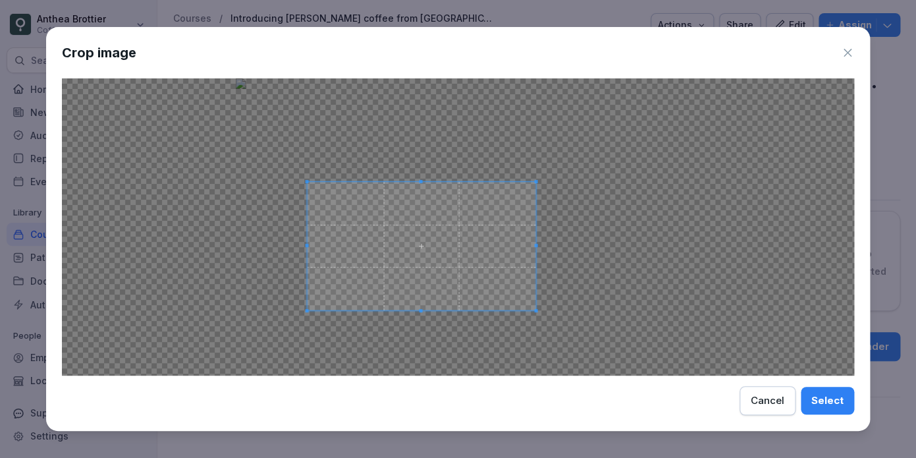
click at [485, 250] on span at bounding box center [421, 246] width 229 height 128
click at [315, 186] on span at bounding box center [314, 185] width 3 height 3
click at [382, 236] on span at bounding box center [418, 247] width 221 height 124
click at [820, 396] on div "Select" at bounding box center [827, 400] width 32 height 14
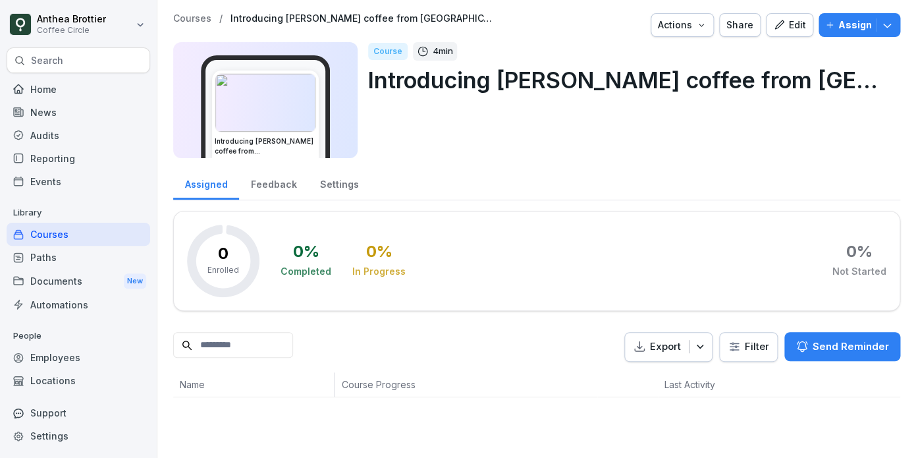
click at [793, 32] on div "Edit" at bounding box center [789, 25] width 33 height 14
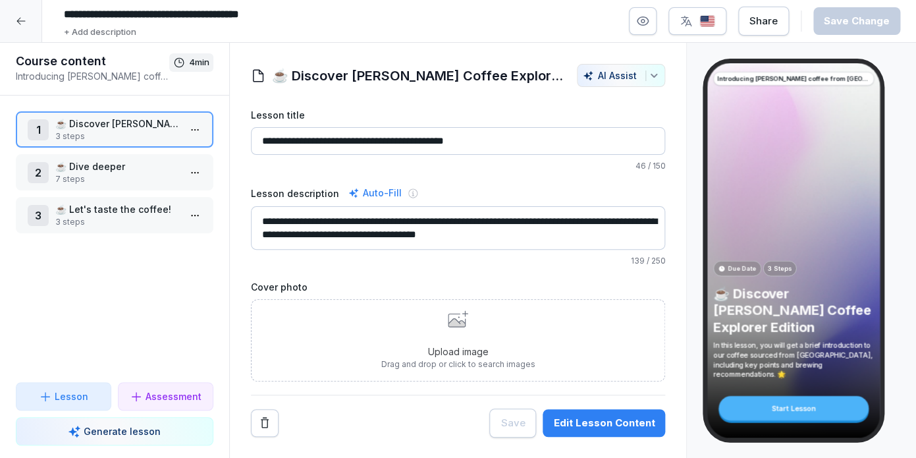
click at [21, 10] on div at bounding box center [21, 21] width 42 height 42
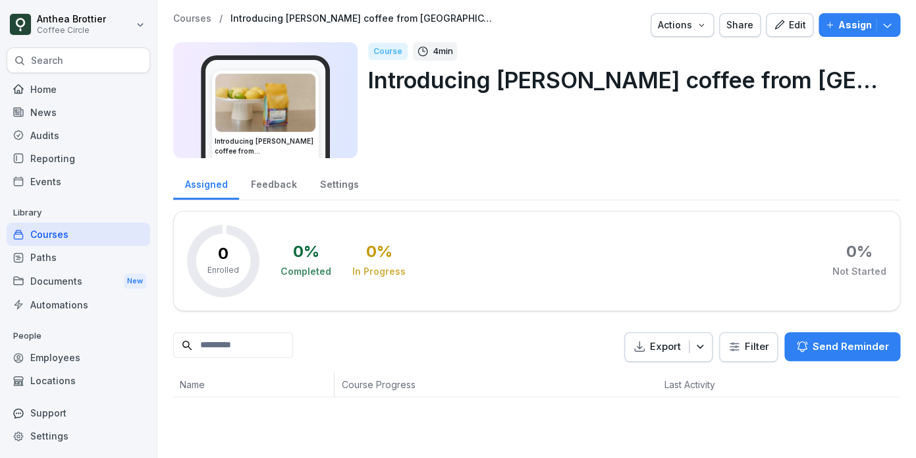
click at [793, 29] on div "Edit" at bounding box center [789, 25] width 33 height 14
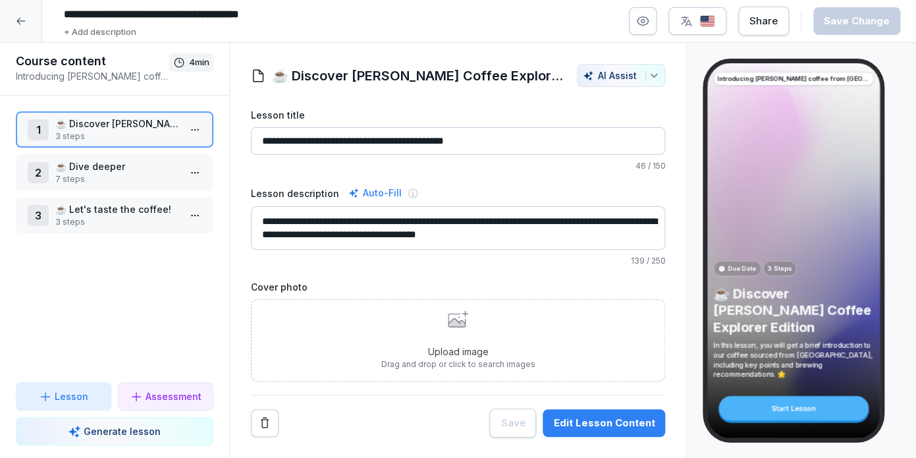
click at [117, 174] on p "7 steps" at bounding box center [117, 179] width 124 height 12
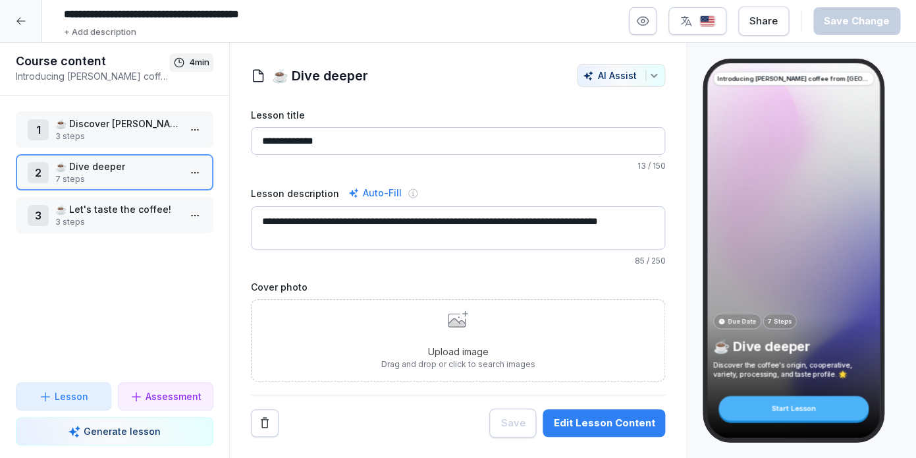
click at [117, 209] on p "☕️ Let's taste the coffee!" at bounding box center [117, 209] width 124 height 14
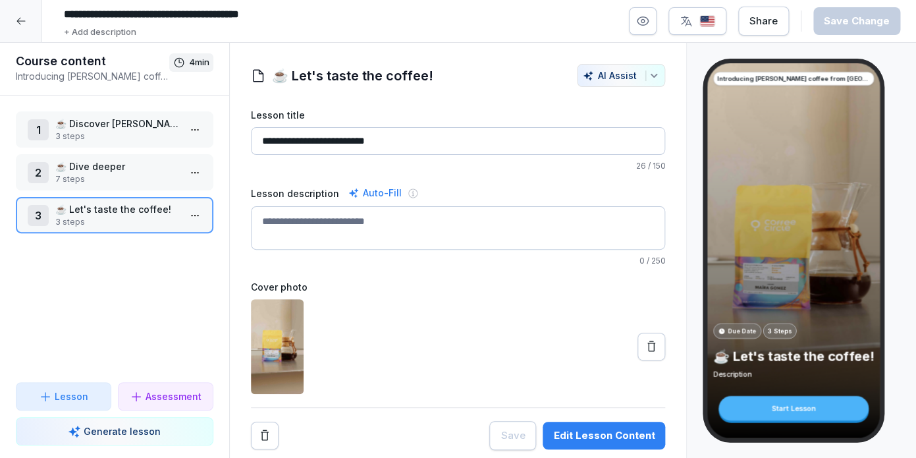
click at [116, 126] on p "☕ Discover [PERSON_NAME] Coffee Explorer Edition" at bounding box center [117, 124] width 124 height 14
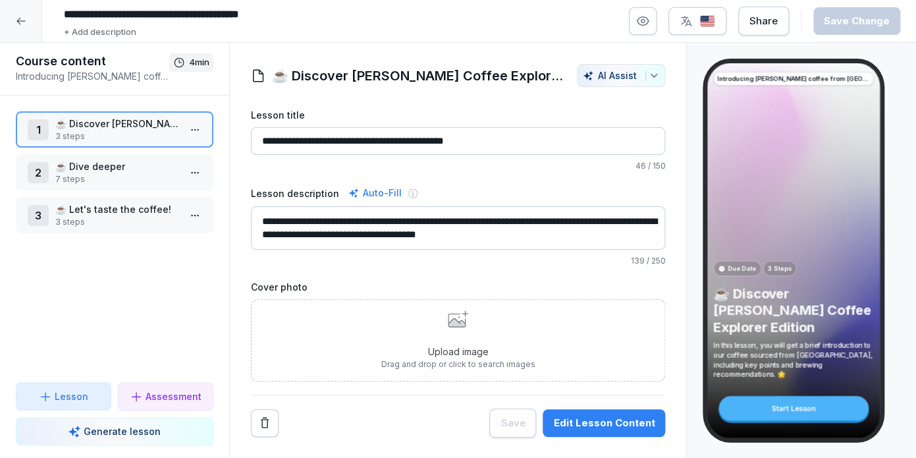
click at [410, 302] on div "Upload image Drag and drop or click to search images" at bounding box center [458, 340] width 415 height 82
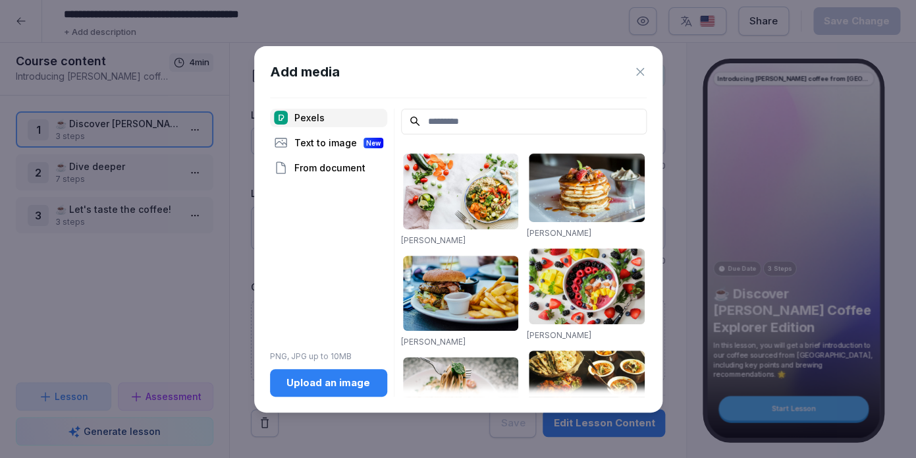
click at [317, 379] on div "Upload an image" at bounding box center [329, 382] width 96 height 14
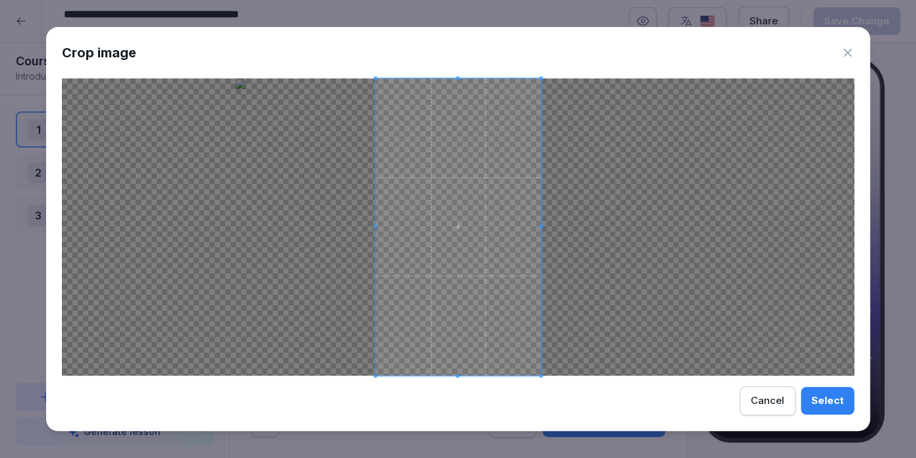
click at [468, 257] on span at bounding box center [457, 226] width 165 height 297
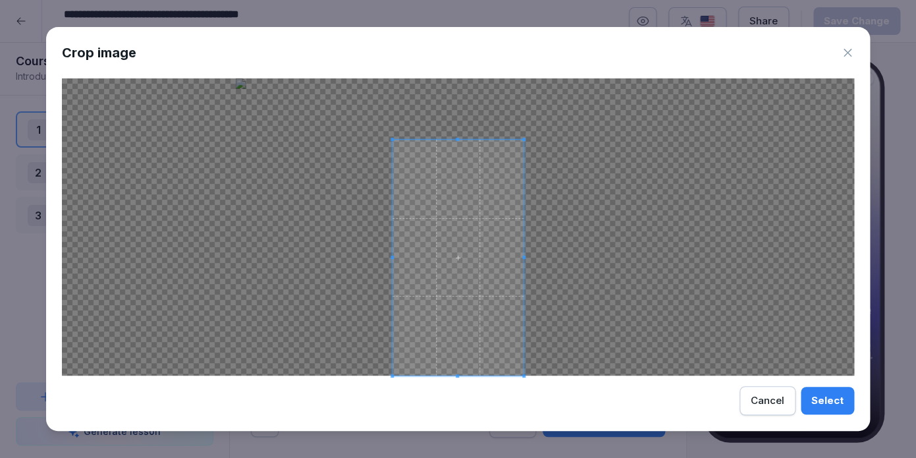
click at [449, 138] on span at bounding box center [458, 139] width 131 height 3
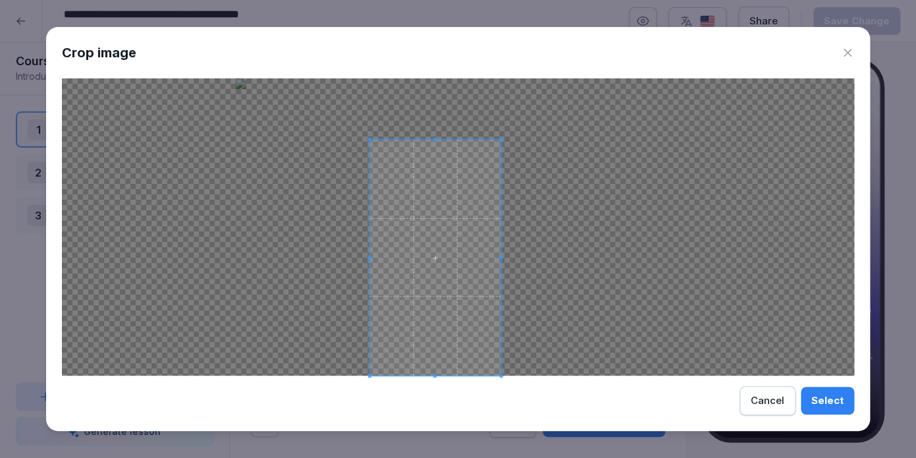
click at [409, 180] on span at bounding box center [435, 258] width 131 height 236
click at [825, 407] on div "Select" at bounding box center [827, 400] width 32 height 14
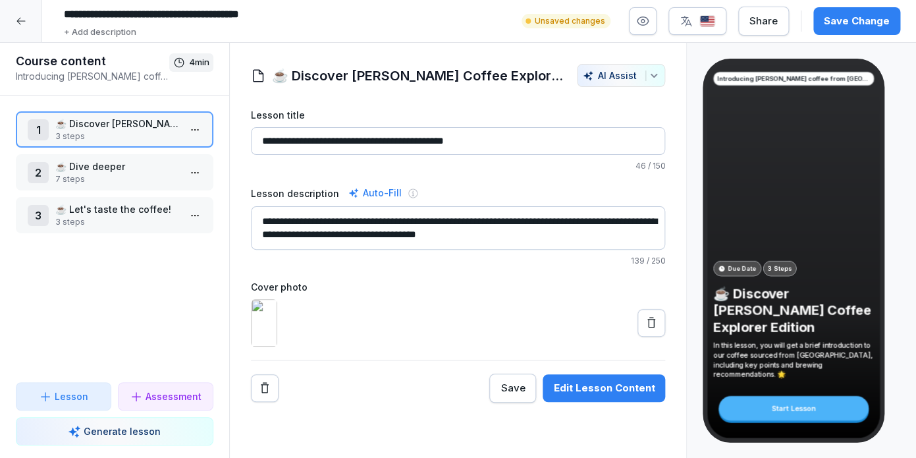
click at [650, 329] on icon at bounding box center [651, 322] width 13 height 13
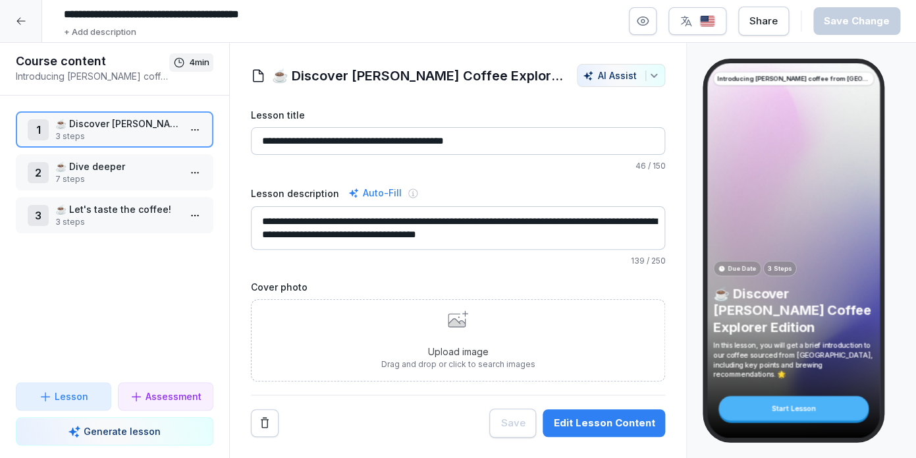
click at [398, 325] on div "Upload image Drag and drop or click to search images" at bounding box center [458, 340] width 154 height 60
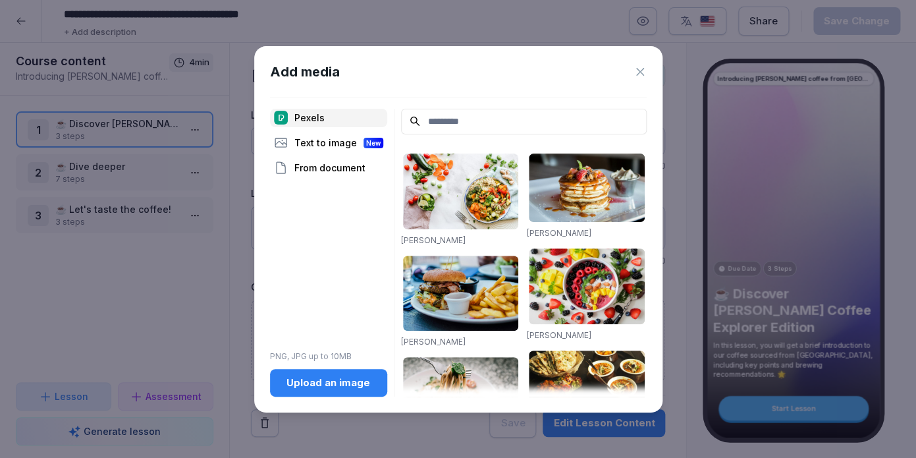
click at [339, 385] on div "Upload an image" at bounding box center [329, 382] width 96 height 14
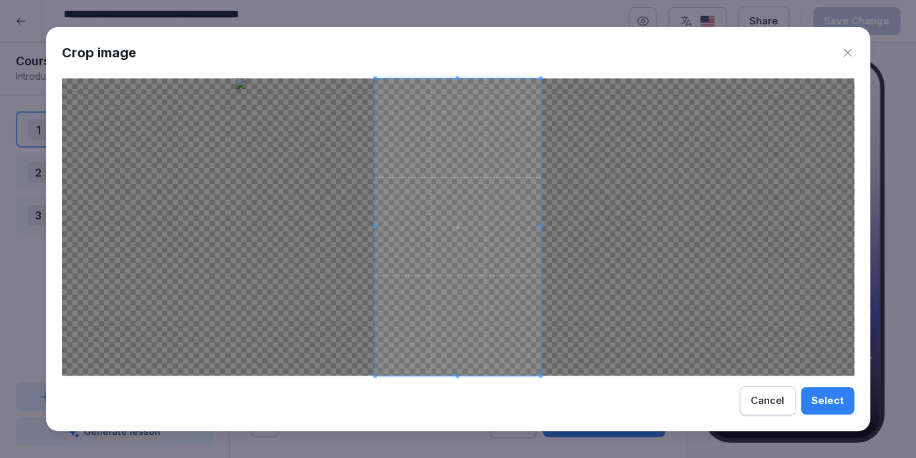
click at [421, 199] on span at bounding box center [457, 226] width 165 height 297
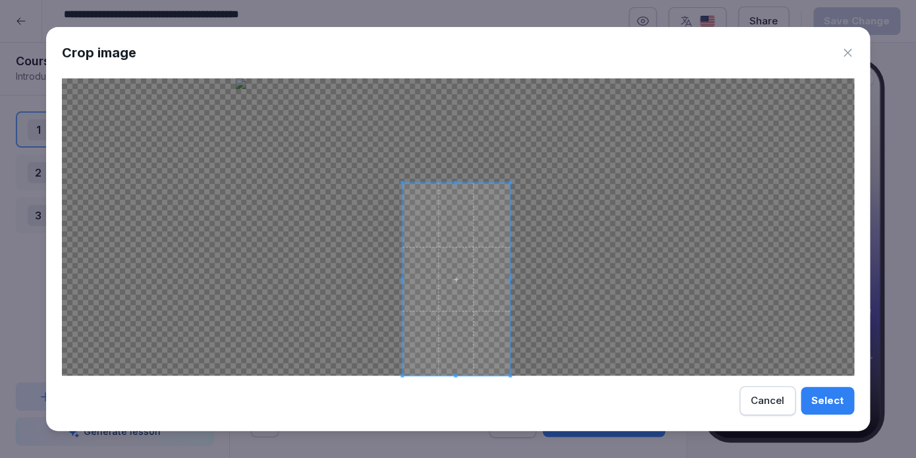
click at [424, 183] on div at bounding box center [455, 278] width 107 height 193
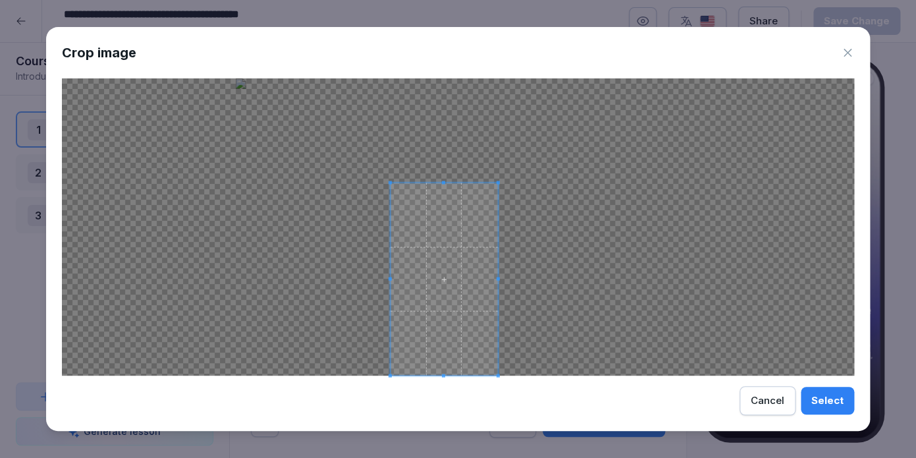
click at [418, 217] on span at bounding box center [444, 278] width 107 height 193
click at [450, 278] on span at bounding box center [449, 278] width 107 height 193
click at [830, 400] on div "Select" at bounding box center [827, 400] width 32 height 14
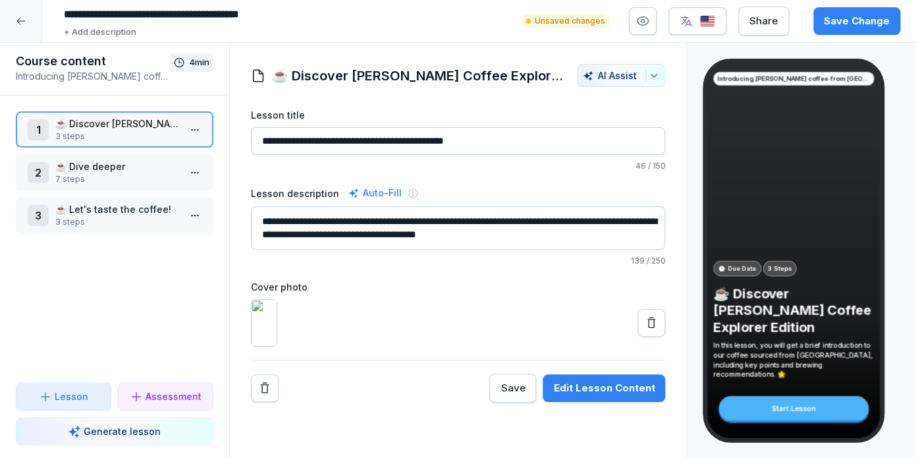
click at [877, 19] on div "Save Change" at bounding box center [857, 21] width 66 height 14
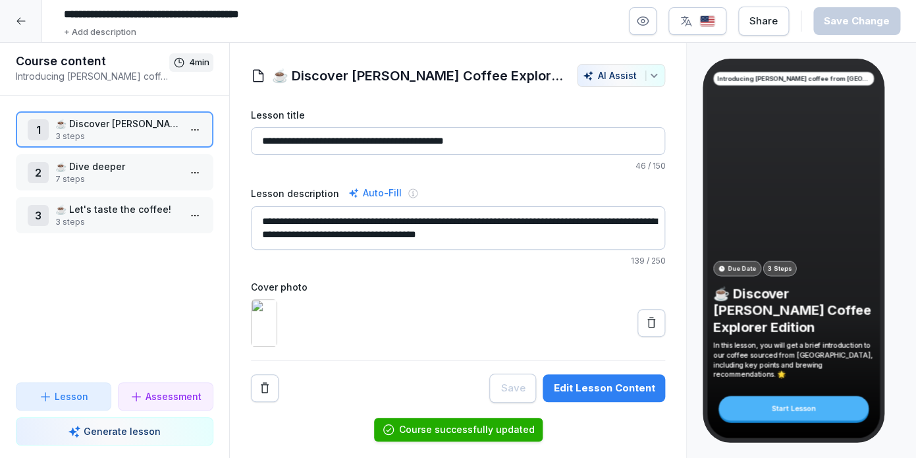
click at [107, 169] on p "☕ Dive deeper" at bounding box center [117, 166] width 124 height 14
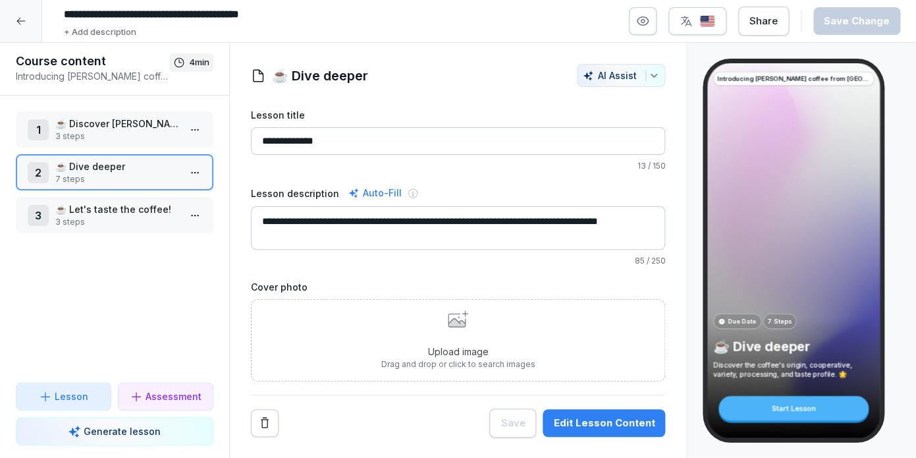
click at [483, 327] on div "Upload image Drag and drop or click to search images" at bounding box center [458, 340] width 154 height 60
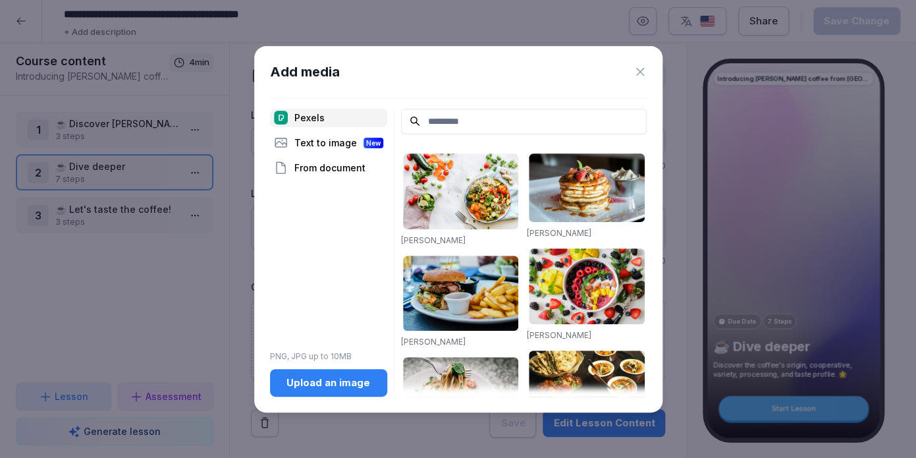
click at [355, 377] on div "Upload an image" at bounding box center [329, 382] width 96 height 14
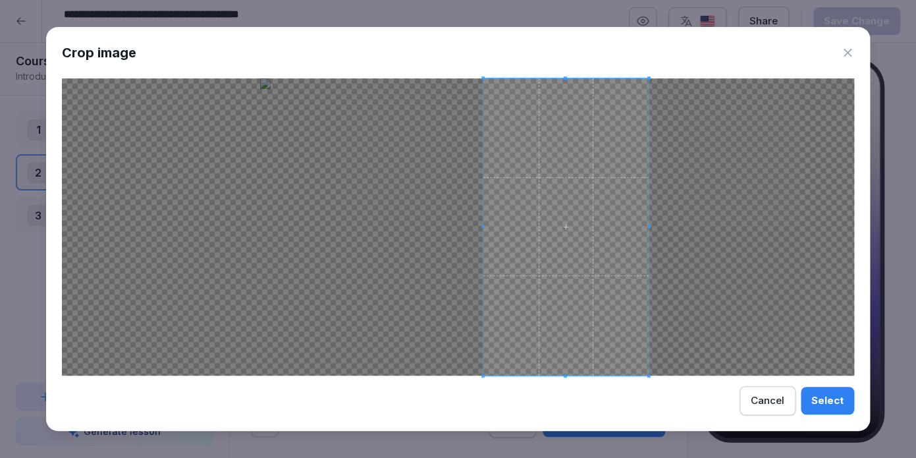
click at [611, 253] on span at bounding box center [565, 226] width 165 height 297
click at [833, 402] on div "Select" at bounding box center [827, 400] width 32 height 14
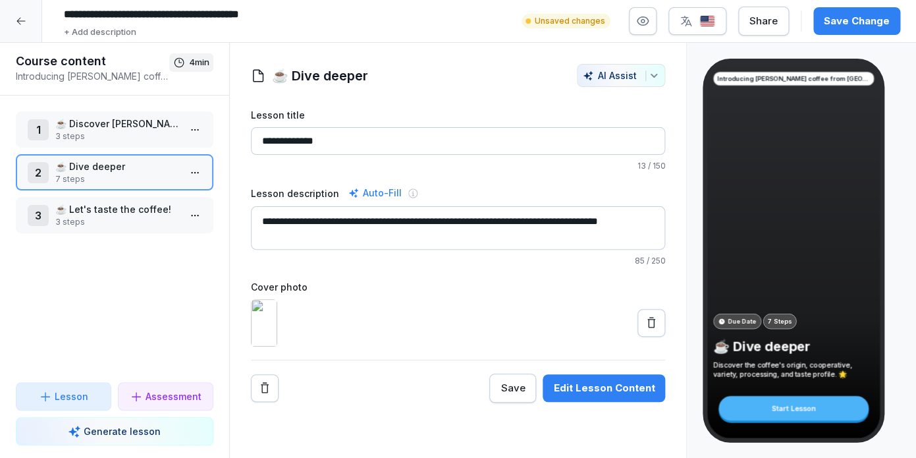
click at [861, 24] on div "Save Change" at bounding box center [857, 21] width 66 height 14
click at [545, 342] on div at bounding box center [458, 322] width 415 height 47
click at [595, 395] on div "Edit Lesson Content" at bounding box center [603, 388] width 101 height 14
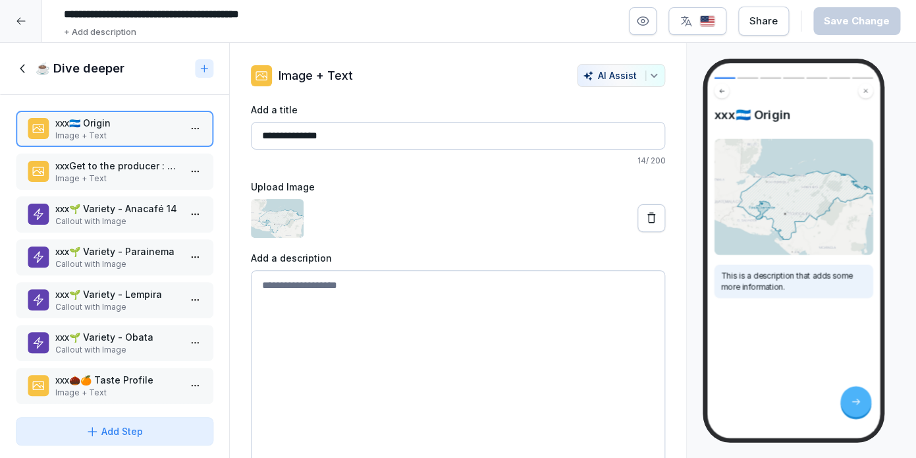
scroll to position [8, 0]
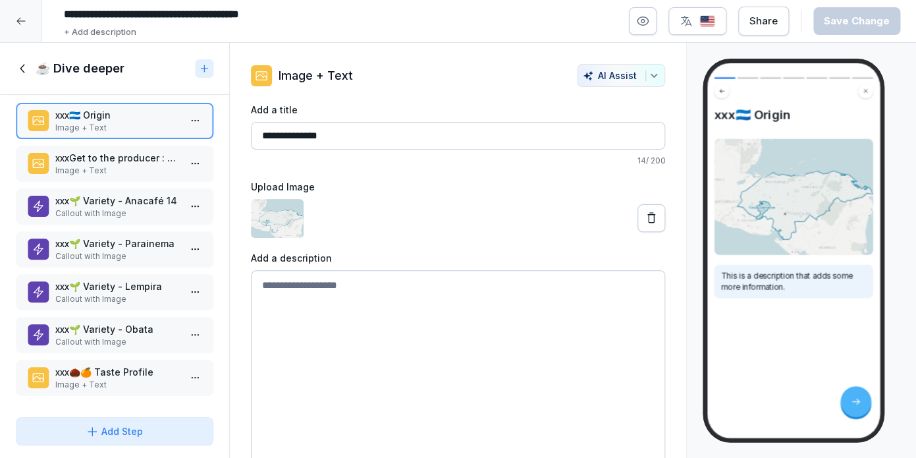
click at [161, 426] on div "Add Step" at bounding box center [114, 431] width 175 height 14
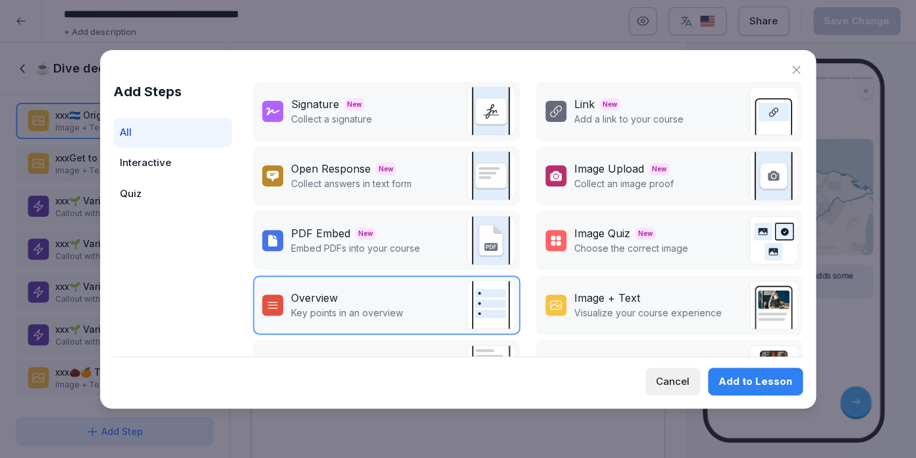
click at [603, 314] on p "Visualize your course experience" at bounding box center [648, 313] width 148 height 14
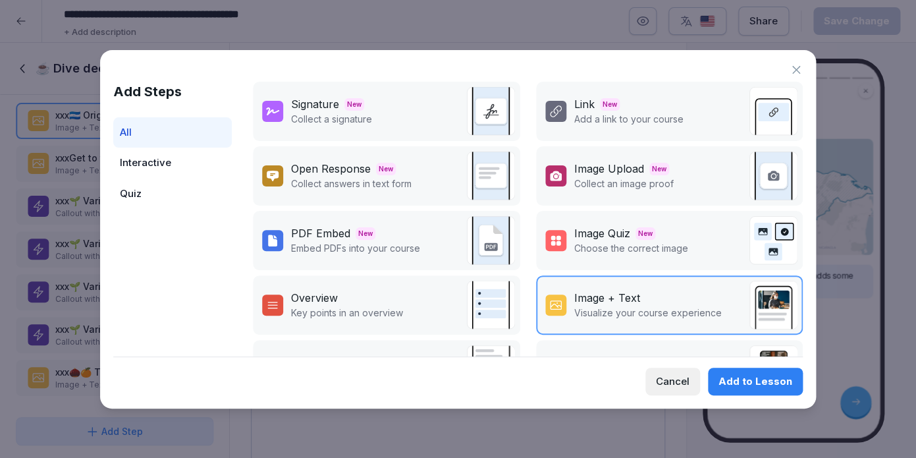
click at [793, 382] on button "Add to Lesson" at bounding box center [755, 381] width 95 height 28
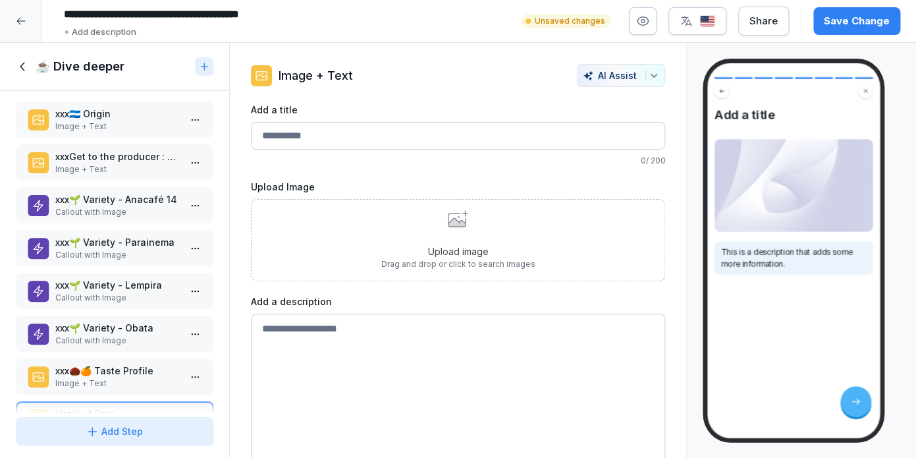
scroll to position [47, 0]
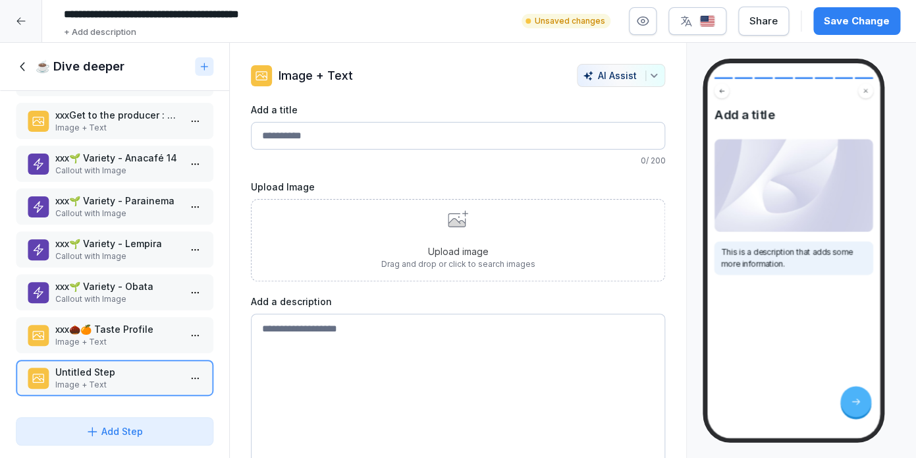
click at [121, 375] on p "Untitled Step" at bounding box center [117, 372] width 124 height 14
click at [372, 134] on input "Add a title" at bounding box center [458, 136] width 415 height 28
type input "*"
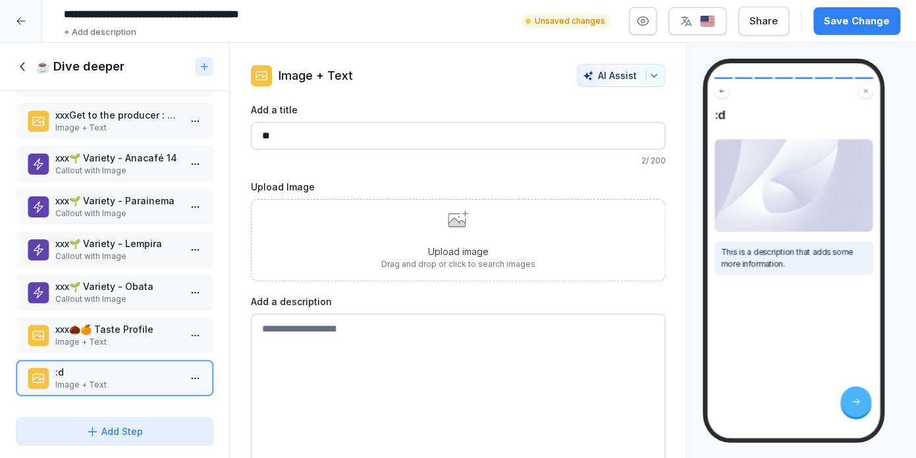
type input "*"
click at [848, 41] on div "**********" at bounding box center [458, 21] width 916 height 43
click at [855, 26] on div "Save Change" at bounding box center [857, 21] width 66 height 14
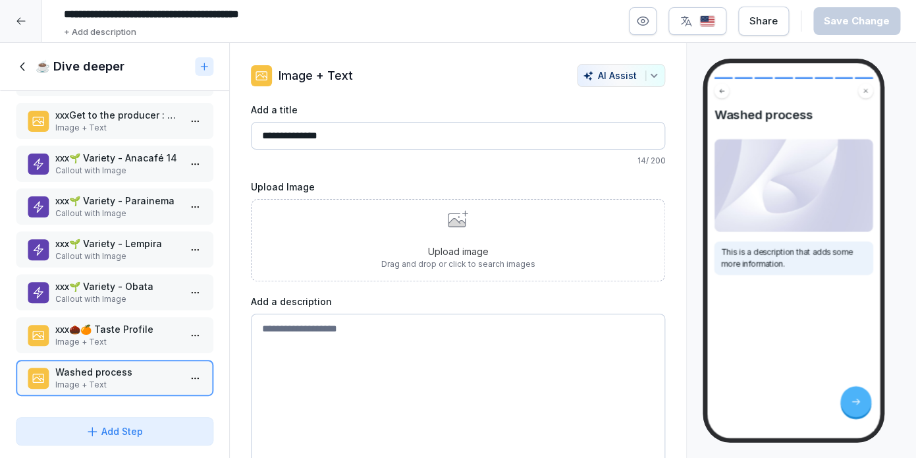
click at [261, 140] on input "**********" at bounding box center [458, 136] width 415 height 28
paste input "**********"
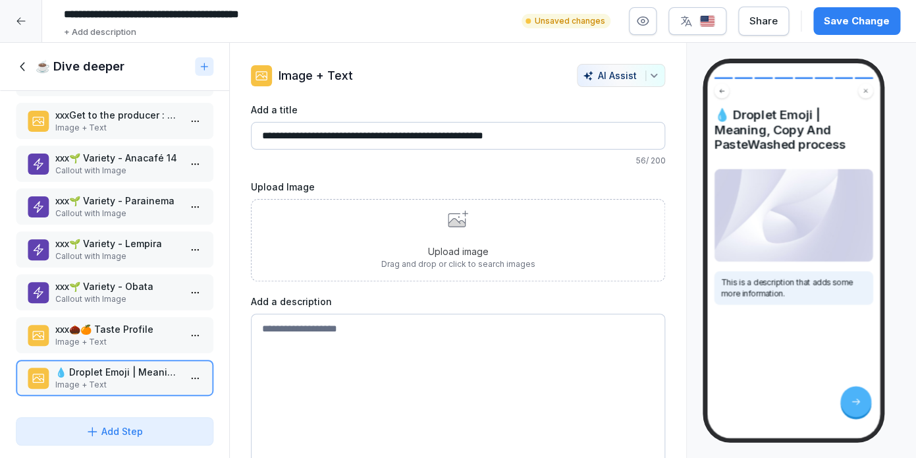
drag, startPoint x: 273, startPoint y: 132, endPoint x: 464, endPoint y: 131, distance: 191.0
click at [464, 131] on input "**********" at bounding box center [458, 136] width 415 height 28
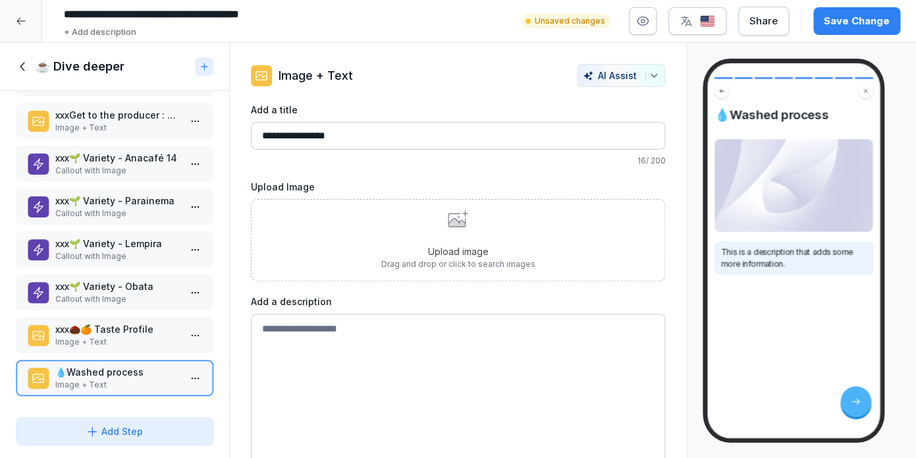
click at [273, 137] on input "**********" at bounding box center [458, 136] width 415 height 28
type input "**********"
click at [828, 22] on div "Save Change" at bounding box center [857, 21] width 66 height 14
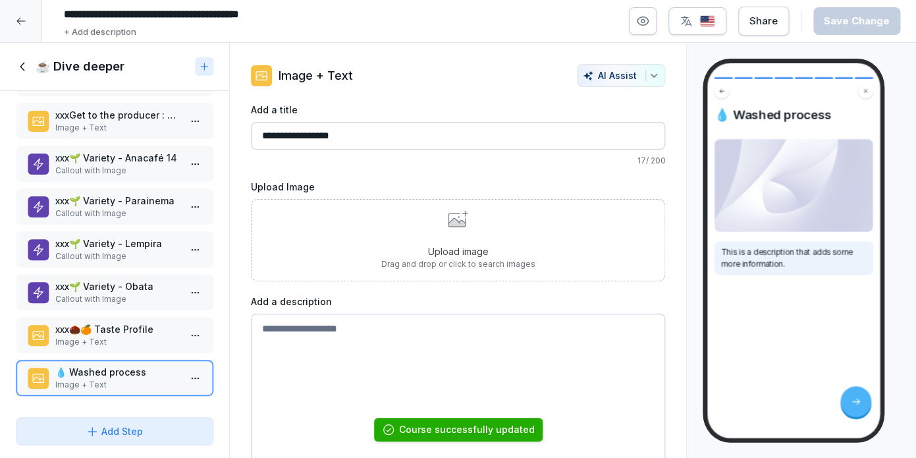
click at [366, 260] on div "Upload image Drag and drop or click to search images" at bounding box center [458, 240] width 415 height 82
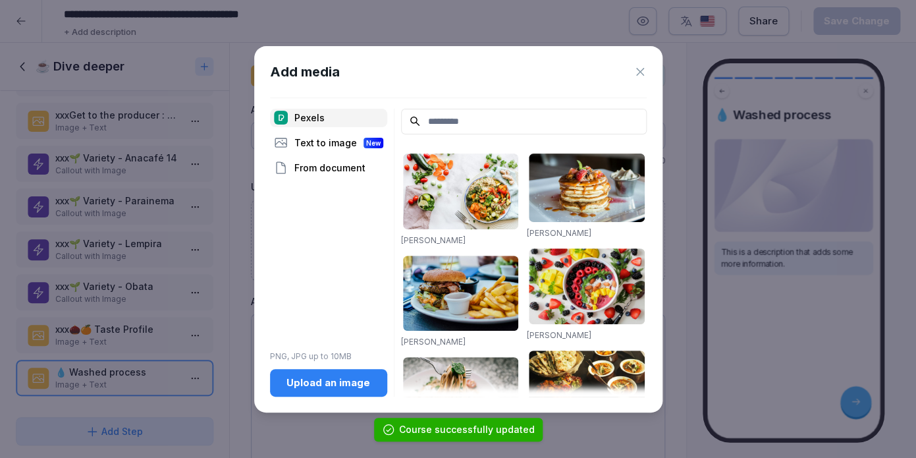
click at [326, 387] on div "Upload an image" at bounding box center [329, 382] width 96 height 14
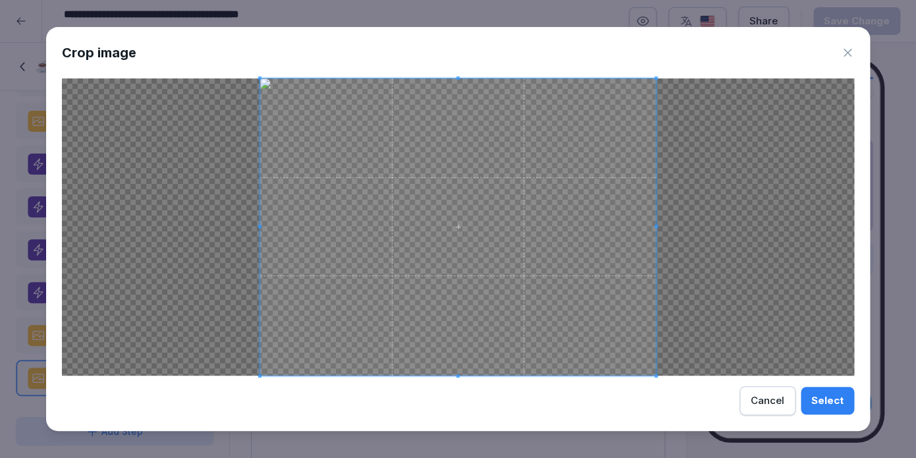
click at [424, 244] on span at bounding box center [458, 226] width 396 height 297
click at [657, 375] on span at bounding box center [656, 374] width 3 height 3
click at [838, 395] on div "Select" at bounding box center [827, 400] width 32 height 14
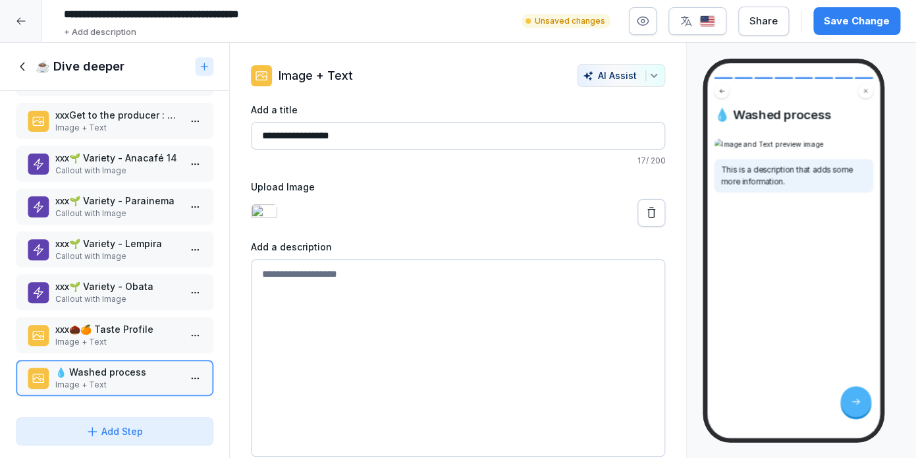
click at [858, 25] on div "Save Change" at bounding box center [857, 21] width 66 height 14
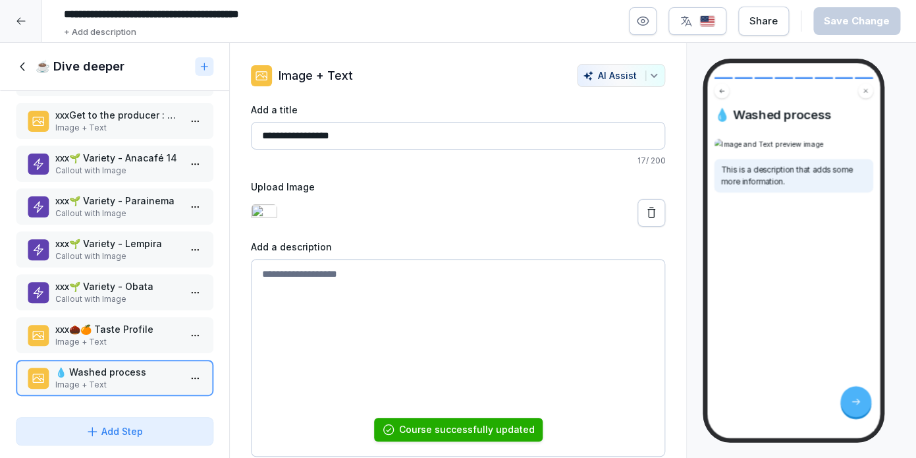
click at [410, 312] on textarea at bounding box center [458, 358] width 415 height 198
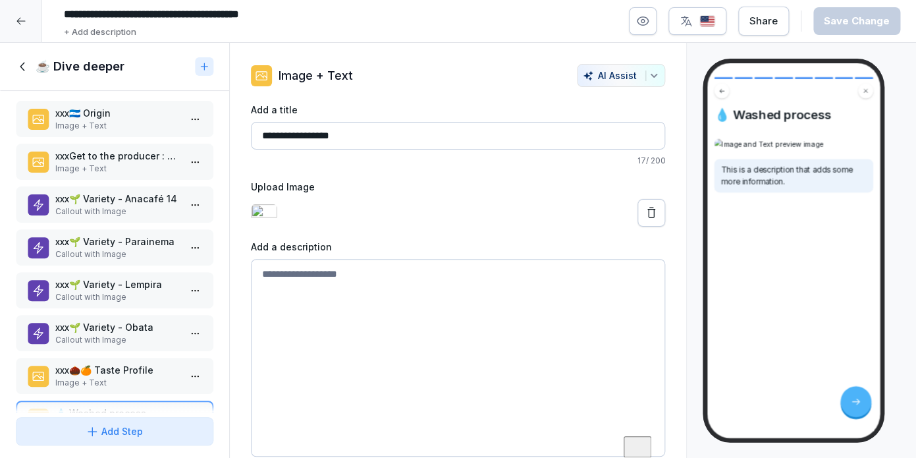
scroll to position [0, 0]
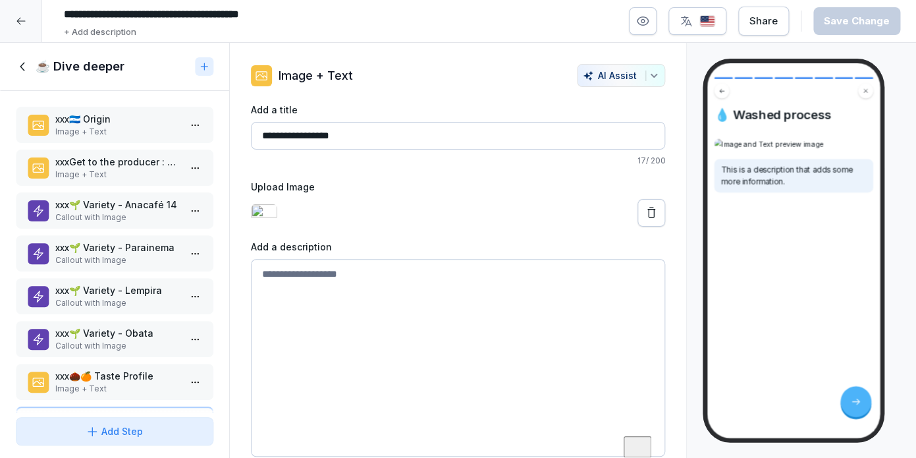
click at [138, 168] on p "xxxGet to the producer : [PERSON_NAME]" at bounding box center [117, 162] width 124 height 14
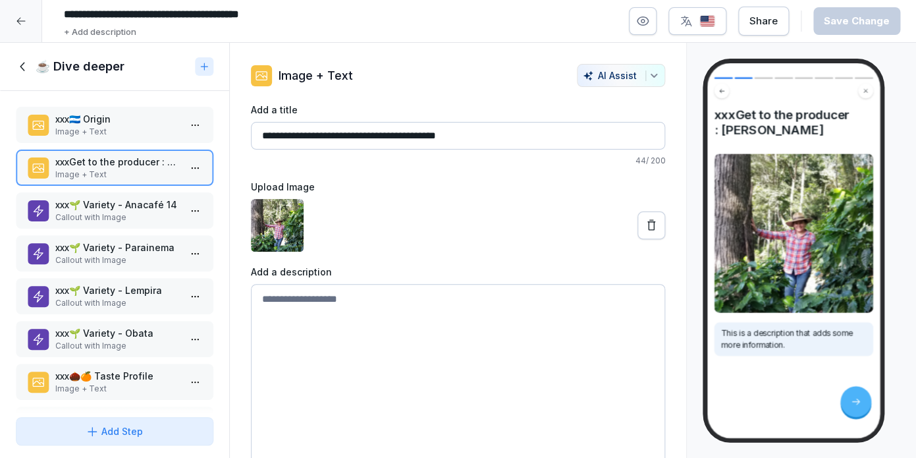
click at [310, 136] on input "**********" at bounding box center [458, 136] width 415 height 28
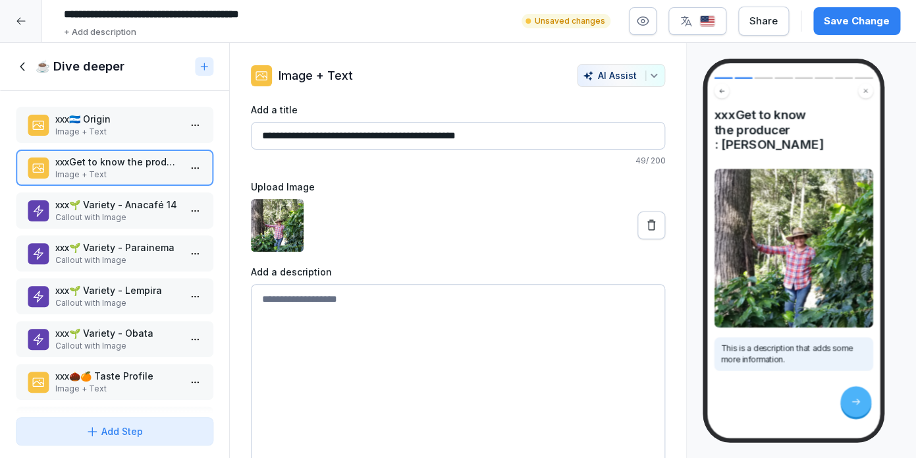
type input "**********"
click at [852, 17] on div "Save Change" at bounding box center [857, 21] width 66 height 14
click at [140, 124] on p "xxx🇭🇳 Origin" at bounding box center [117, 119] width 124 height 14
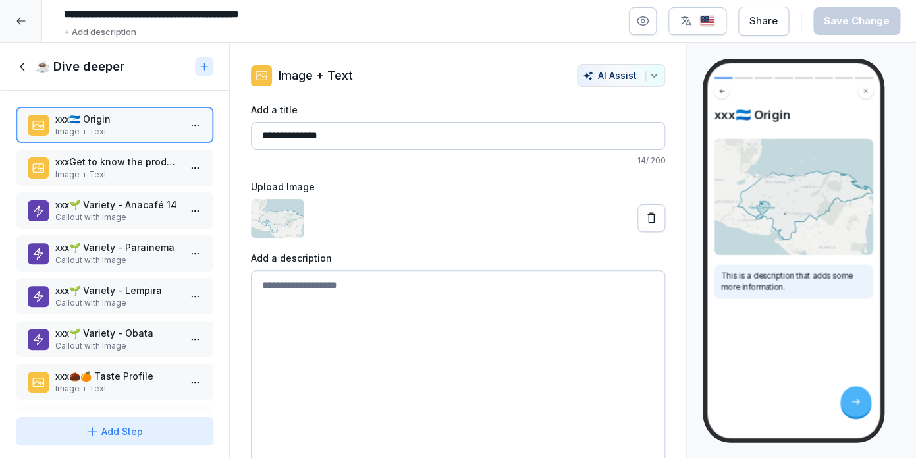
click at [364, 132] on input "**********" at bounding box center [458, 136] width 415 height 28
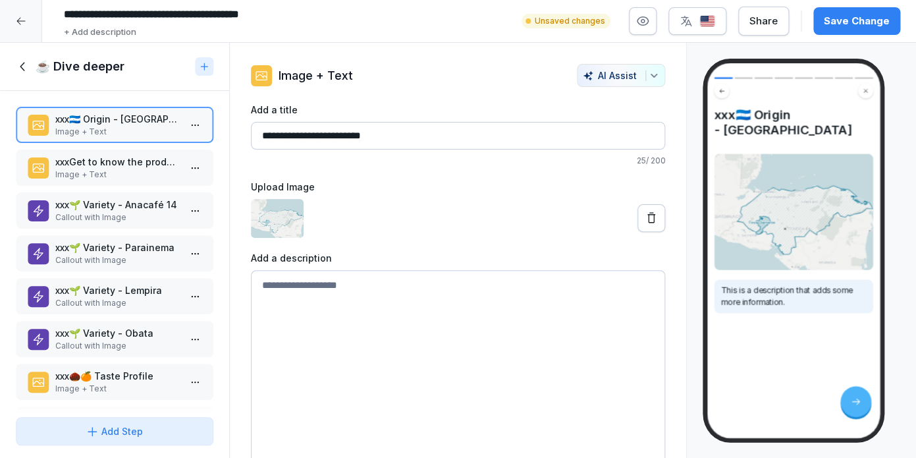
click at [329, 136] on input "**********" at bounding box center [458, 136] width 415 height 28
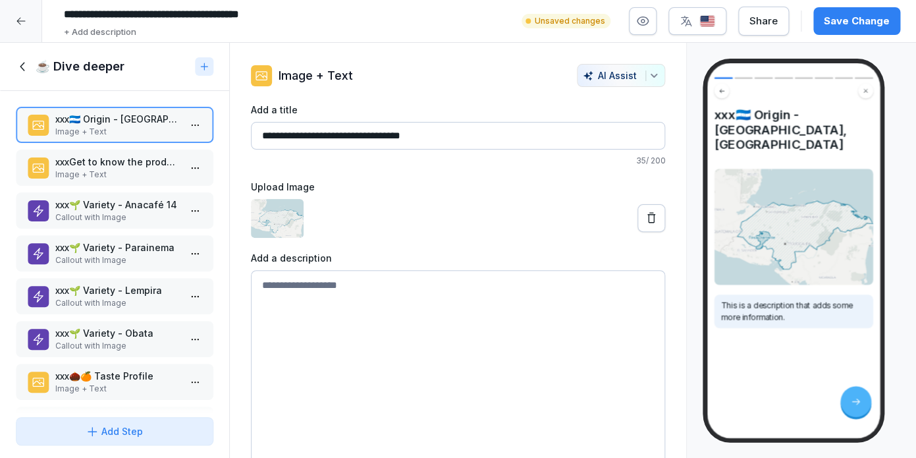
type input "**********"
click at [335, 397] on textarea at bounding box center [458, 369] width 415 height 198
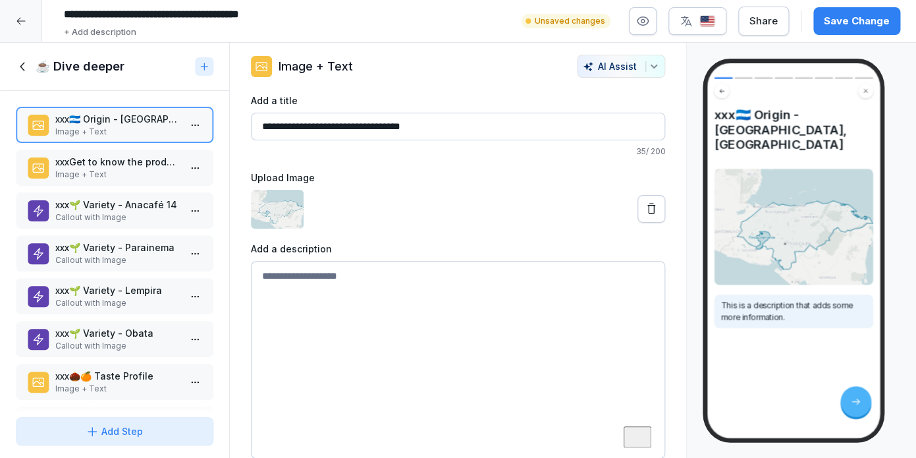
click at [861, 24] on div "Save Change" at bounding box center [857, 21] width 66 height 14
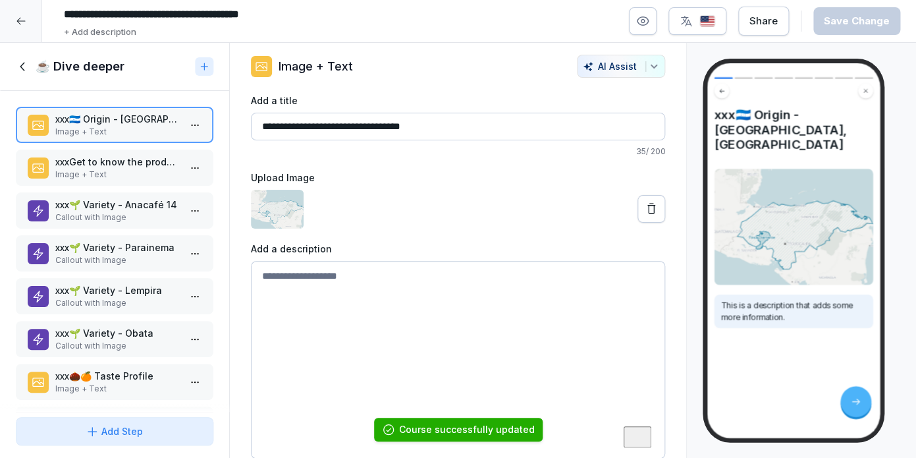
click at [148, 173] on p "Image + Text" at bounding box center [117, 175] width 124 height 12
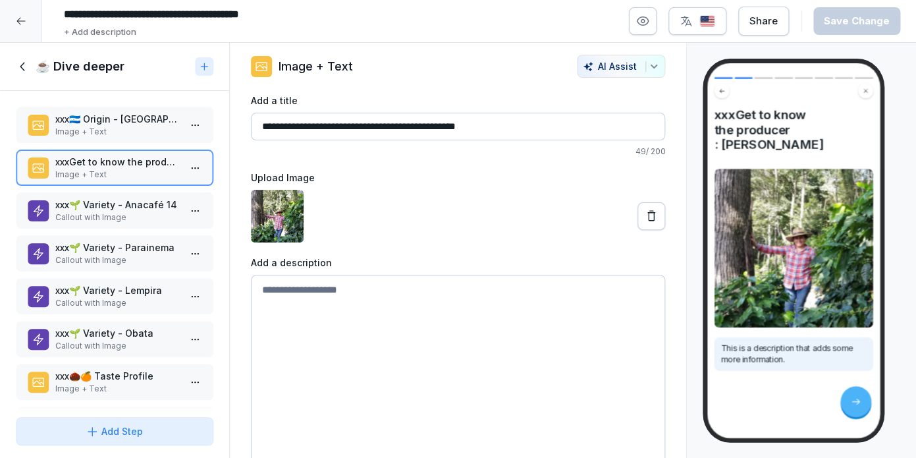
click at [148, 130] on p "Image + Text" at bounding box center [117, 132] width 124 height 12
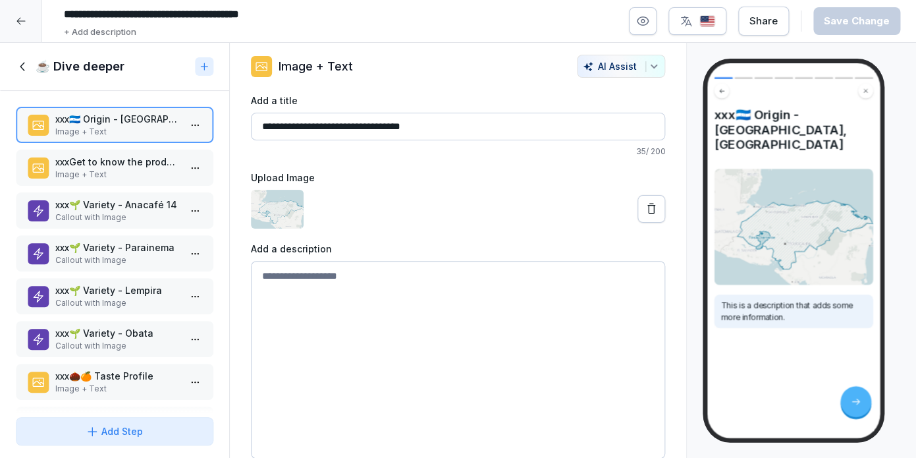
click at [325, 127] on input "**********" at bounding box center [458, 127] width 415 height 28
type input "**********"
click at [124, 211] on p "xxx🌱 Variety - Anacafé 14" at bounding box center [117, 205] width 124 height 14
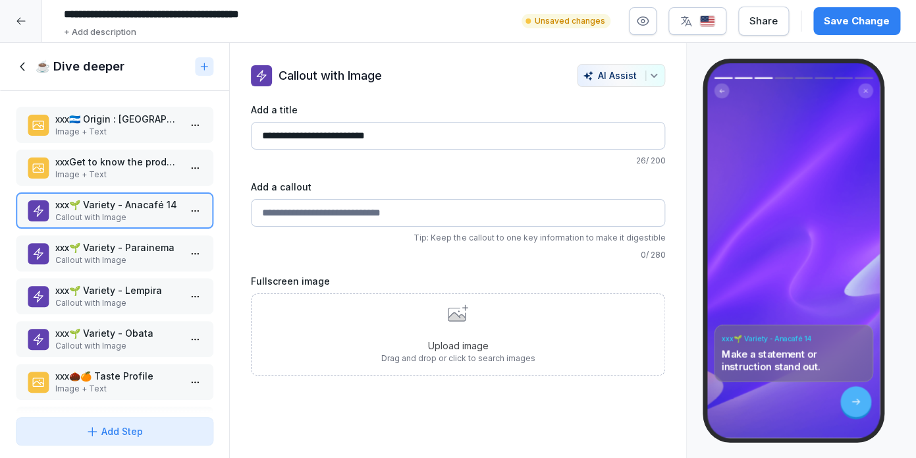
click at [111, 390] on p "Image + Text" at bounding box center [117, 389] width 124 height 12
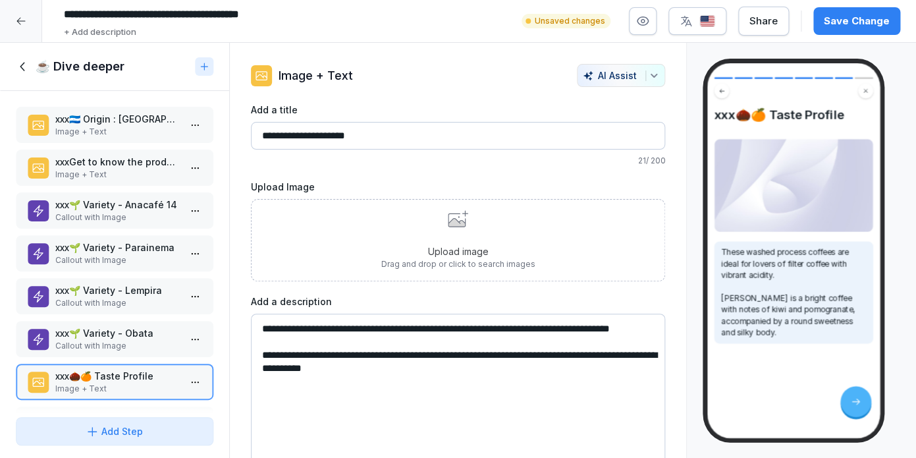
click at [111, 388] on p "Image + Text" at bounding box center [117, 389] width 124 height 12
click at [279, 130] on input "**********" at bounding box center [458, 136] width 415 height 28
click at [844, 20] on div "Save Change" at bounding box center [857, 21] width 66 height 14
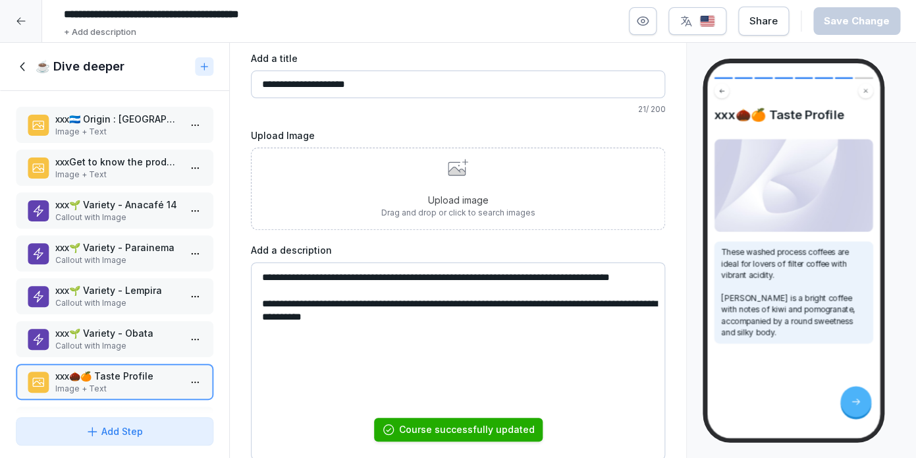
scroll to position [53, 0]
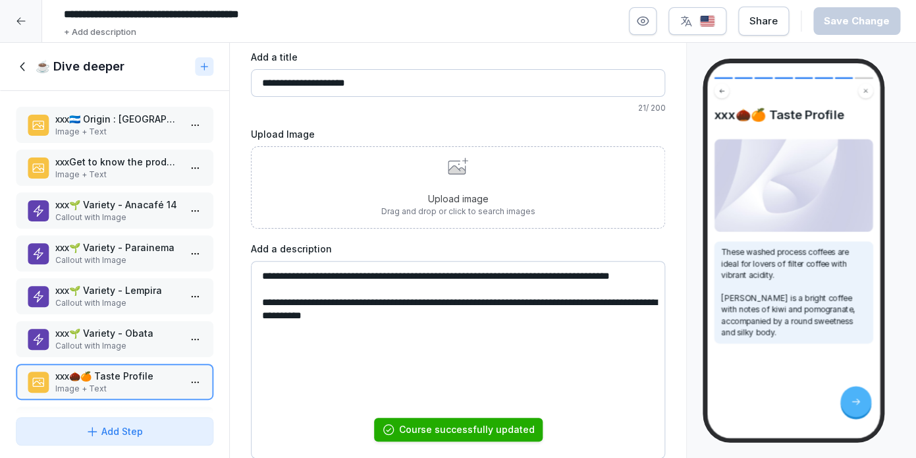
click at [414, 215] on p "Drag and drop or click to search images" at bounding box center [458, 211] width 154 height 12
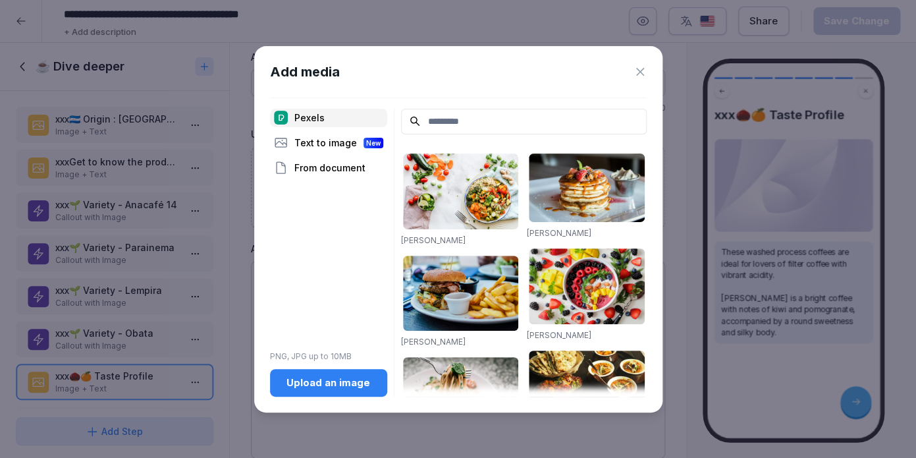
click at [306, 381] on div "Upload an image" at bounding box center [329, 382] width 96 height 14
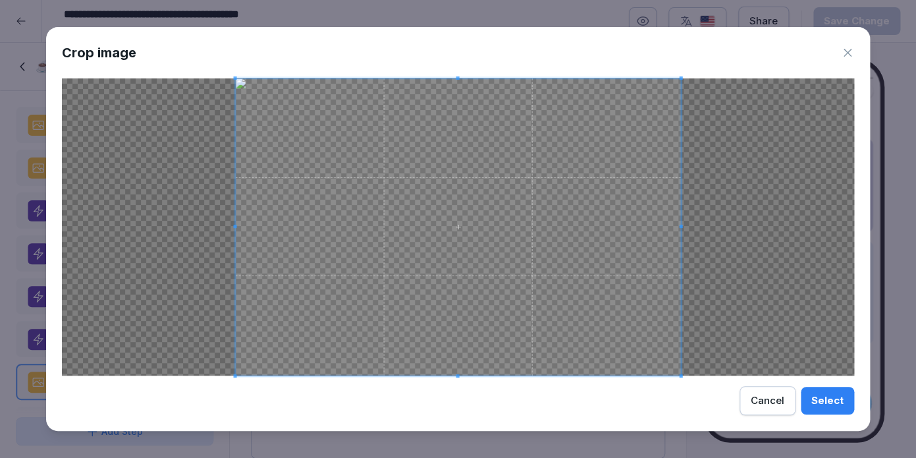
click at [241, 80] on div "Crop image Select Cancel" at bounding box center [458, 229] width 824 height 404
click at [236, 80] on span at bounding box center [234, 226] width 3 height 297
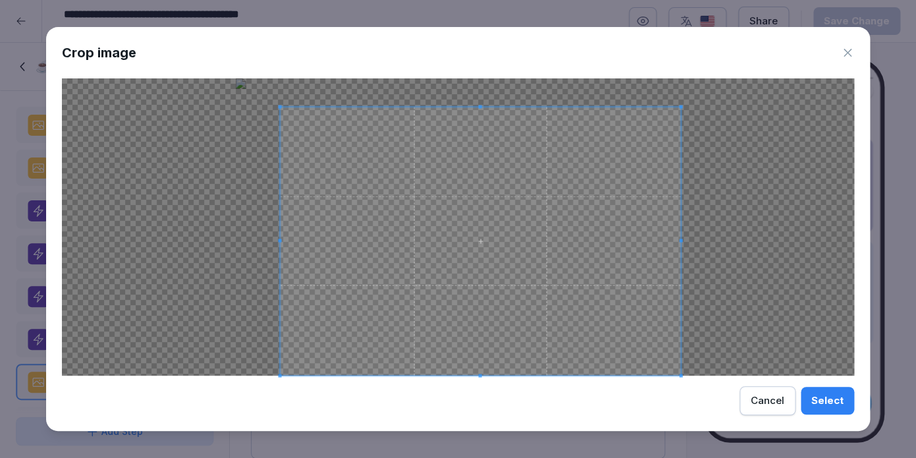
click at [281, 106] on span at bounding box center [279, 106] width 3 height 3
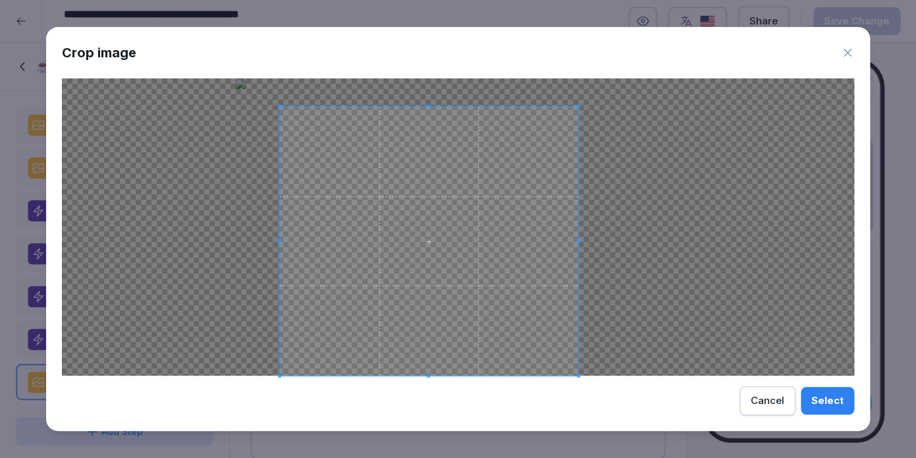
click at [579, 382] on div "Crop image Select Cancel" at bounding box center [458, 229] width 824 height 404
click at [429, 122] on span at bounding box center [428, 120] width 3 height 3
click at [584, 247] on span at bounding box center [583, 247] width 3 height 3
click at [832, 400] on div "Select" at bounding box center [827, 400] width 32 height 14
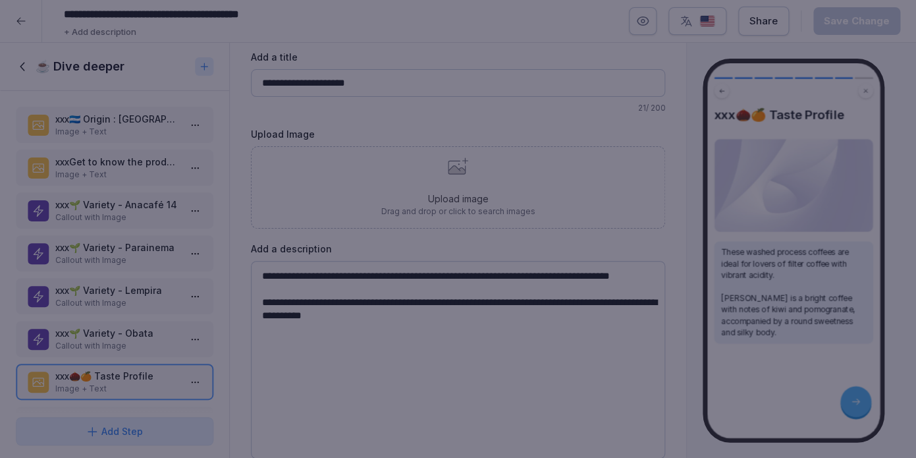
scroll to position [0, 0]
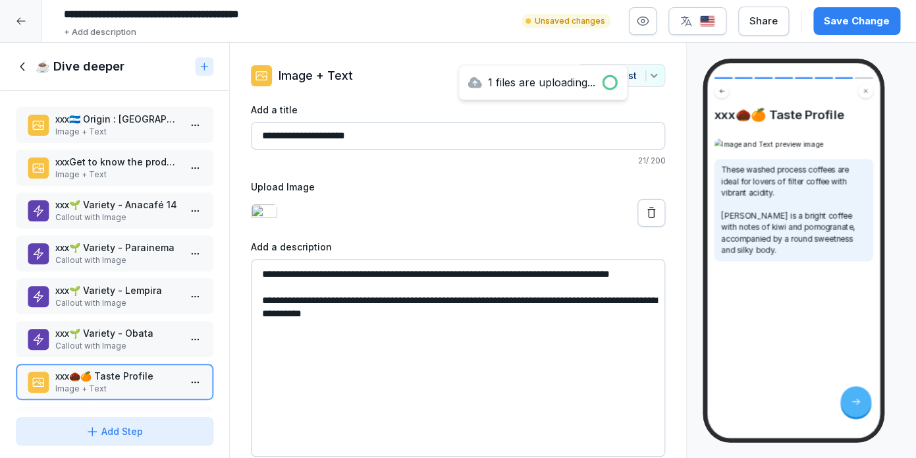
click at [853, 30] on button "Save Change" at bounding box center [856, 21] width 87 height 28
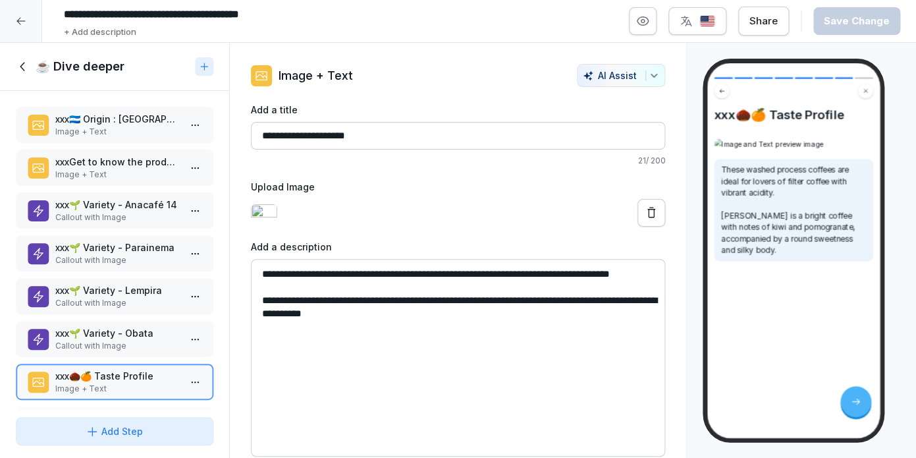
scroll to position [15, 0]
click at [350, 308] on textarea "**********" at bounding box center [458, 358] width 414 height 198
click at [431, 325] on textarea "**********" at bounding box center [458, 358] width 414 height 198
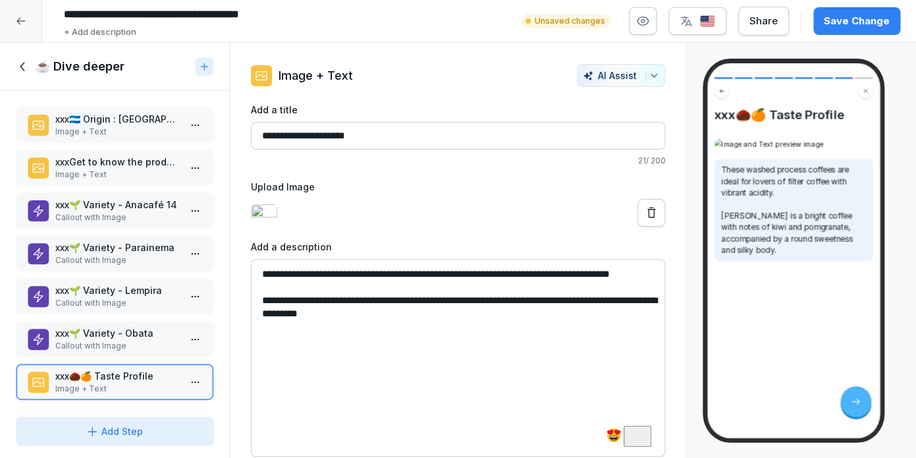
click at [526, 362] on html "**********" at bounding box center [458, 229] width 916 height 458
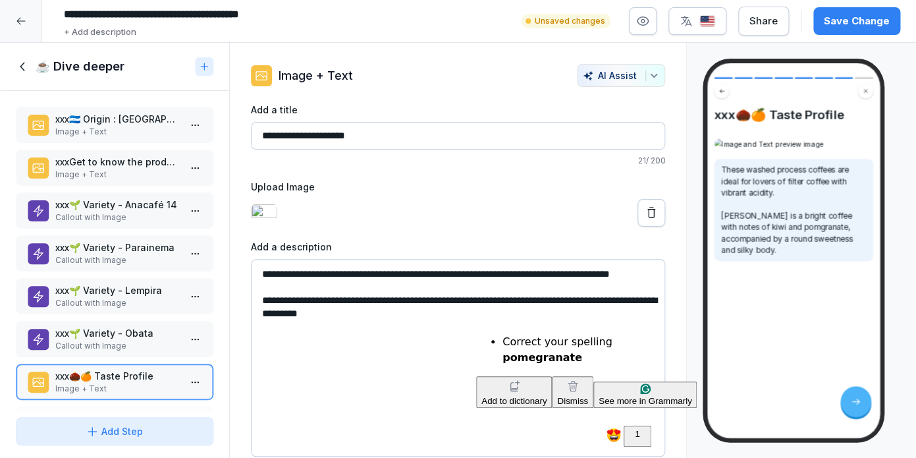
click at [520, 313] on textarea "**********" at bounding box center [458, 358] width 414 height 198
click at [520, 357] on html "**********" at bounding box center [458, 229] width 916 height 458
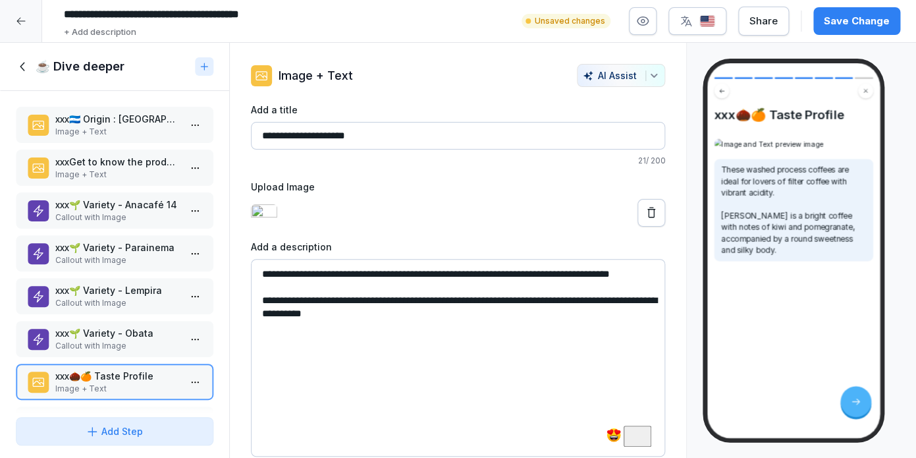
click at [472, 323] on textarea "**********" at bounding box center [458, 358] width 414 height 198
type textarea "**********"
click at [863, 21] on div "Save Change" at bounding box center [857, 21] width 66 height 14
